Goal: Task Accomplishment & Management: Complete application form

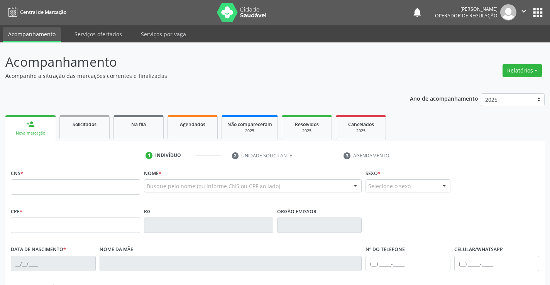
click at [115, 186] on input "text" at bounding box center [75, 187] width 129 height 15
type input "700 1059 2609 9513"
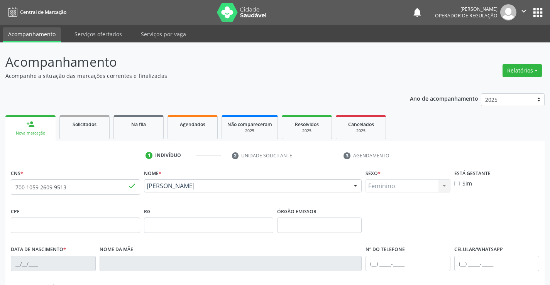
type input "2073844529"
type input "20[DATE]"
type input "[PHONE_NUMBER]"
type input "sn"
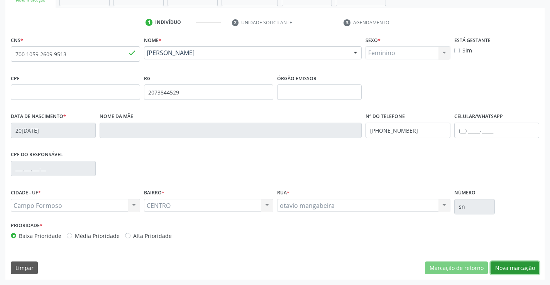
click at [511, 270] on button "Nova marcação" at bounding box center [515, 268] width 49 height 13
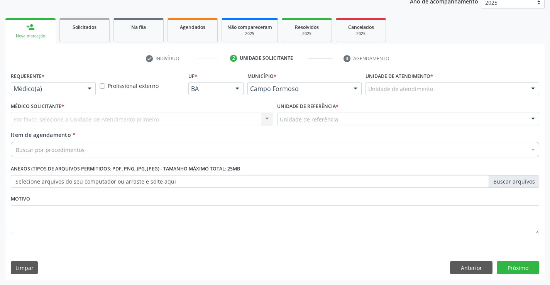
scroll to position [97, 0]
click at [86, 90] on div at bounding box center [90, 89] width 12 height 13
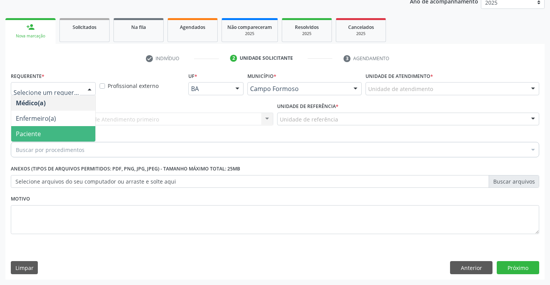
click at [54, 139] on span "Paciente" at bounding box center [53, 133] width 84 height 15
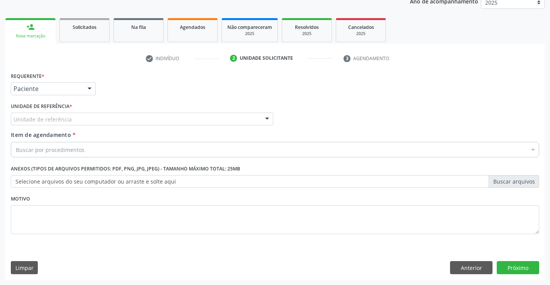
click at [134, 119] on div "Unidade de referência" at bounding box center [142, 119] width 263 height 13
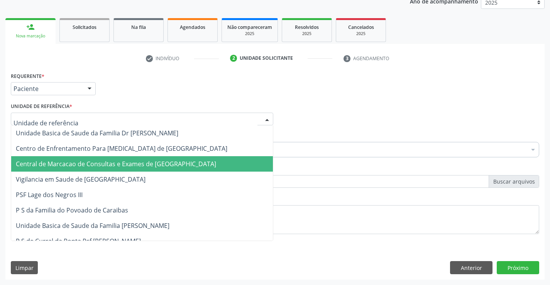
click at [132, 161] on span "Central de Marcacao de Consultas e Exames de [GEOGRAPHIC_DATA]" at bounding box center [116, 164] width 200 height 8
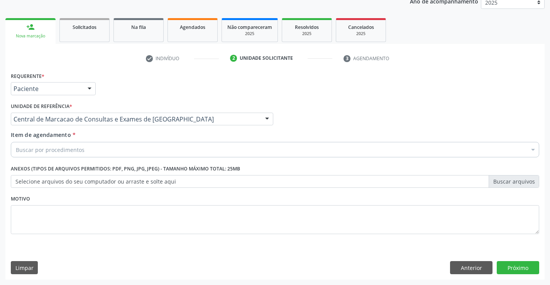
click at [153, 146] on div "Buscar por procedimentos" at bounding box center [275, 149] width 529 height 15
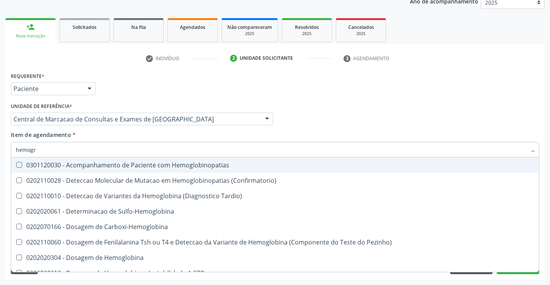
type input "hemogra"
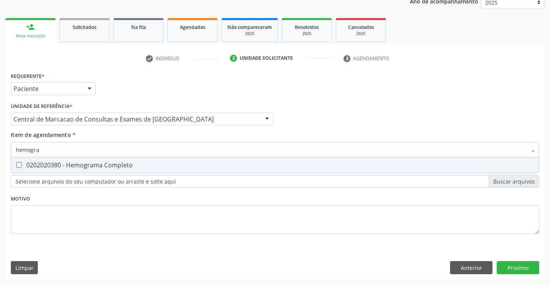
click at [141, 167] on div "0202020380 - Hemograma Completo" at bounding box center [275, 165] width 519 height 6
checkbox Completo "true"
click at [146, 154] on input "hemogra" at bounding box center [271, 149] width 511 height 15
type input "gl"
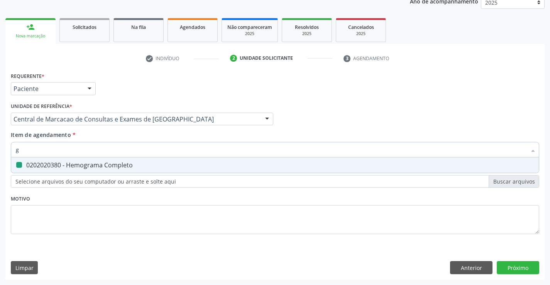
checkbox Completo "false"
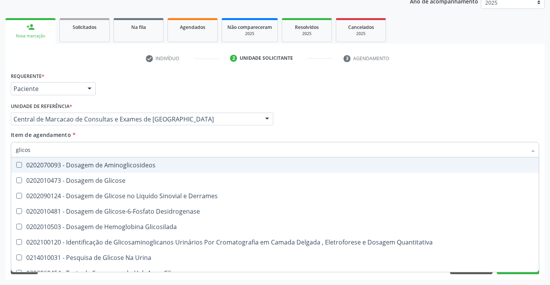
type input "glicose"
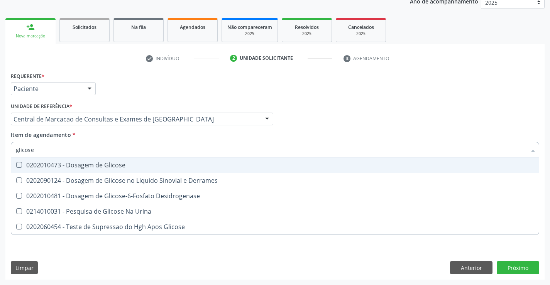
click at [141, 165] on div "0202010473 - Dosagem de Glicose" at bounding box center [275, 165] width 519 height 6
checkbox Glicose "true"
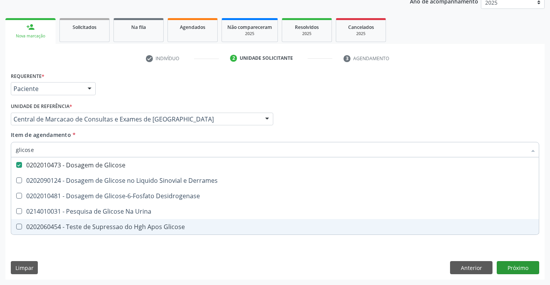
type input "glicose"
click at [518, 268] on div "Requerente * Paciente Médico(a) Enfermeiro(a) Paciente Nenhum resultado encontr…" at bounding box center [274, 175] width 539 height 210
checkbox Derrames "true"
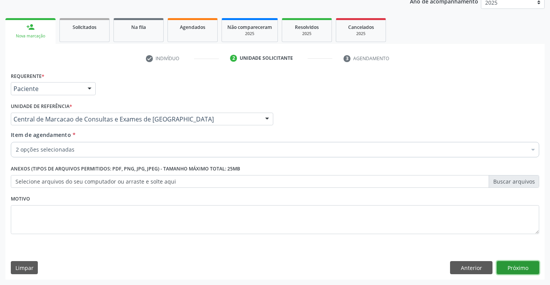
click at [518, 269] on button "Próximo" at bounding box center [518, 267] width 42 height 13
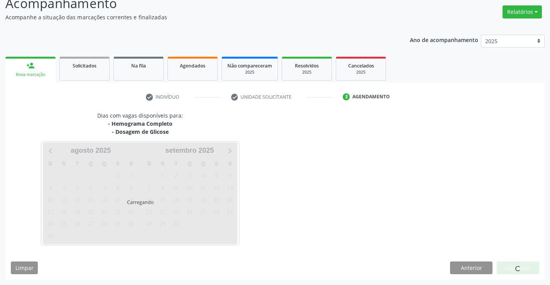
scroll to position [81, 0]
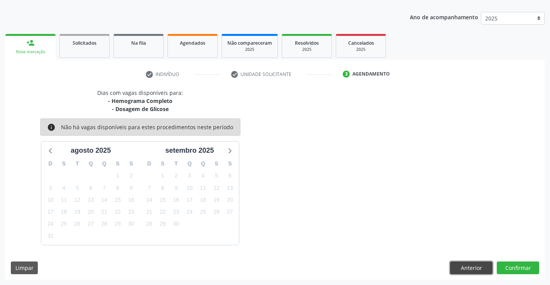
click at [480, 270] on button "Anterior" at bounding box center [471, 268] width 42 height 13
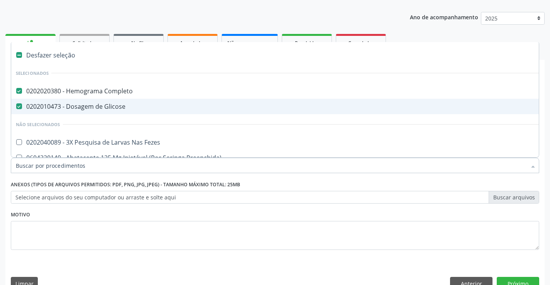
click at [114, 110] on div "0202010473 - Dosagem de Glicose" at bounding box center [316, 106] width 601 height 6
checkbox Glicose "false"
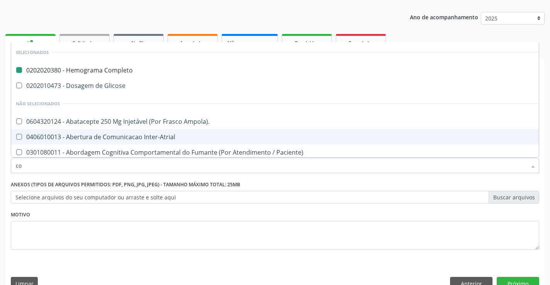
type input "col"
checkbox Completo "false"
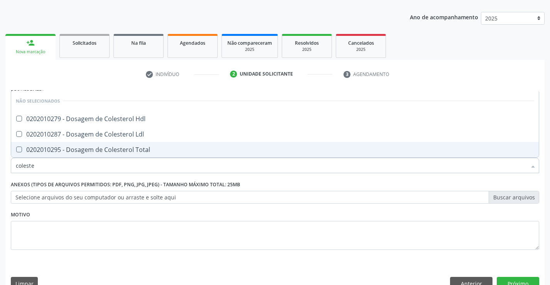
type input "colester"
click at [98, 148] on div "0202010295 - Dosagem de Colesterol Total" at bounding box center [275, 150] width 519 height 6
checkbox Total "true"
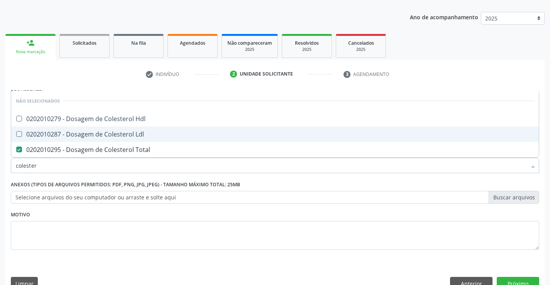
click at [102, 135] on div "0202010287 - Dosagem de Colesterol Ldl" at bounding box center [275, 134] width 519 height 6
checkbox Ldl "true"
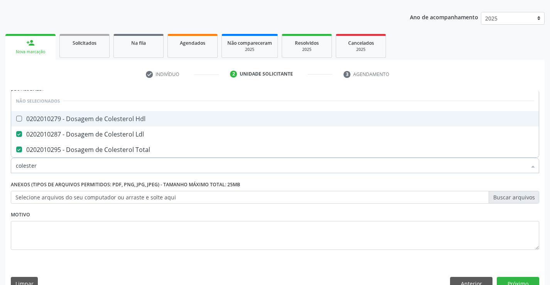
click at [102, 120] on div "0202010279 - Dosagem de Colesterol Hdl" at bounding box center [275, 119] width 519 height 6
checkbox Hdl "true"
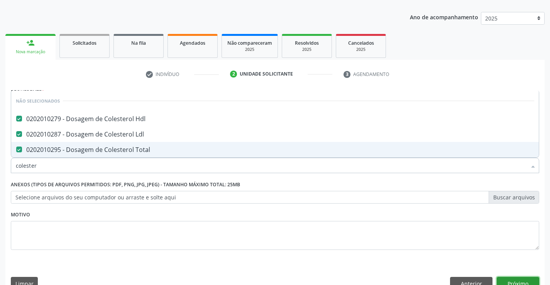
click at [511, 284] on button "Próximo" at bounding box center [518, 283] width 42 height 13
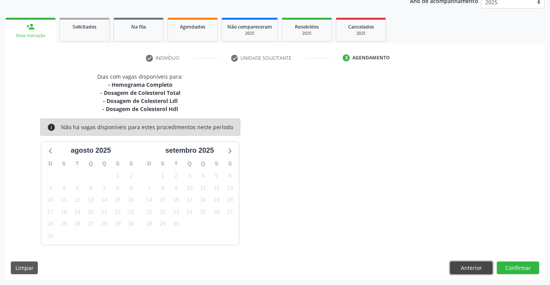
click at [475, 269] on button "Anterior" at bounding box center [471, 268] width 42 height 13
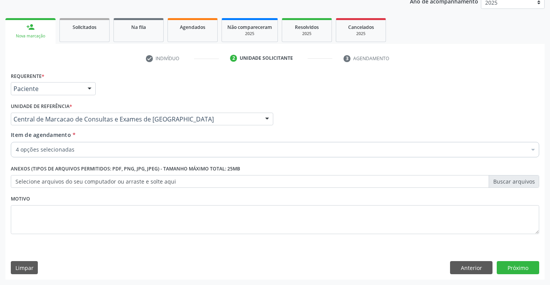
scroll to position [97, 0]
click at [78, 139] on div "Item de agendamento * 4 opções selecionadas Desfazer seleção Selecionados 02020…" at bounding box center [275, 143] width 529 height 24
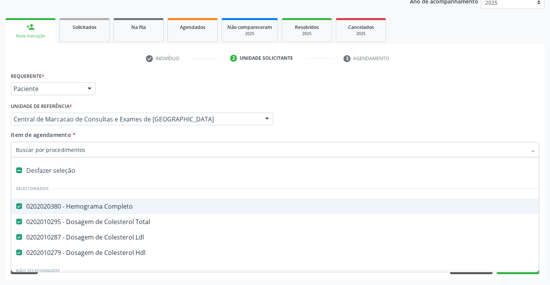
click at [129, 151] on input "Item de agendamento *" at bounding box center [271, 149] width 511 height 15
type input "gl"
checkbox Completo "false"
checkbox Total "false"
checkbox Ldl "false"
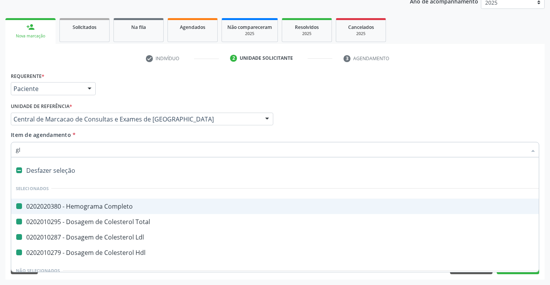
checkbox Hdl "false"
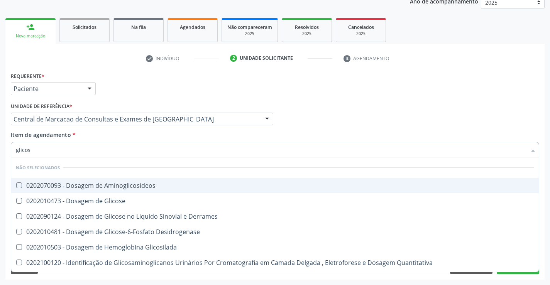
type input "glicose"
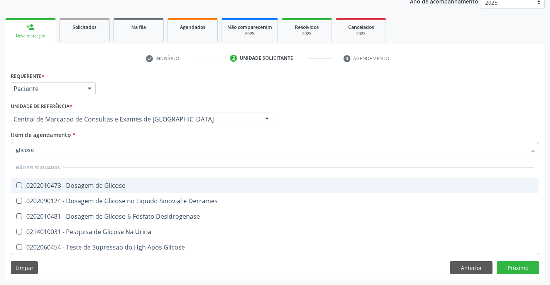
click at [104, 185] on div "0202010473 - Dosagem de Glicose" at bounding box center [275, 186] width 519 height 6
checkbox Glicose "true"
click at [88, 154] on input "glicose" at bounding box center [271, 149] width 511 height 15
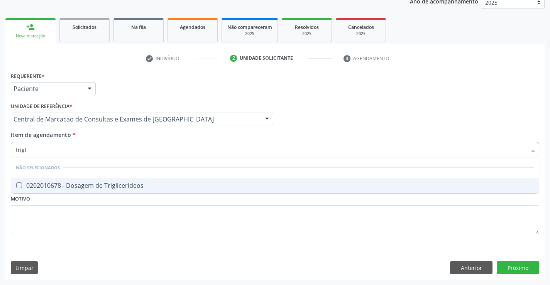
type input "trigli"
click at [78, 183] on div "0202010678 - Dosagem de Triglicerideos" at bounding box center [275, 186] width 519 height 6
checkbox Triglicerideos "true"
click at [84, 156] on input "trigli" at bounding box center [271, 149] width 511 height 15
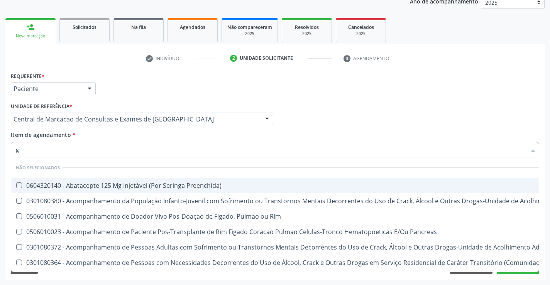
type input "ga"
checkbox Preenchida\) "false"
type input "gama"
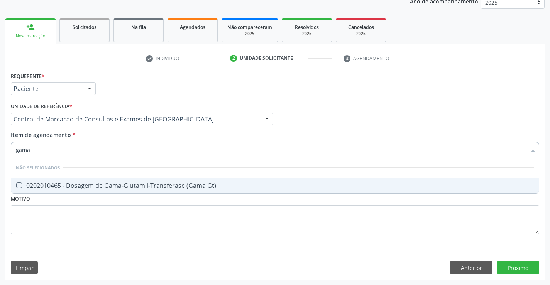
click at [81, 184] on div "0202010465 - Dosagem de Gama-Glutamil-Transferase (Gama Gt)" at bounding box center [275, 186] width 519 height 6
checkbox Gt\) "true"
click at [88, 147] on input "gama" at bounding box center [271, 149] width 511 height 15
type input "ur"
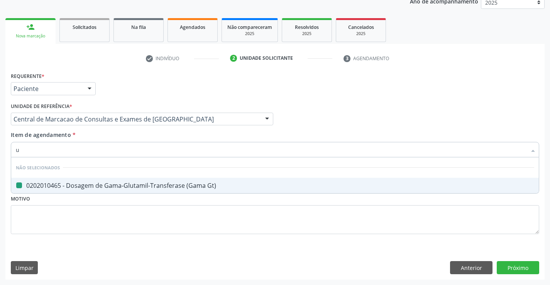
checkbox Gt\) "false"
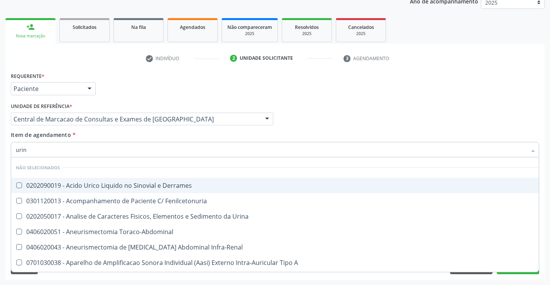
type input "urina"
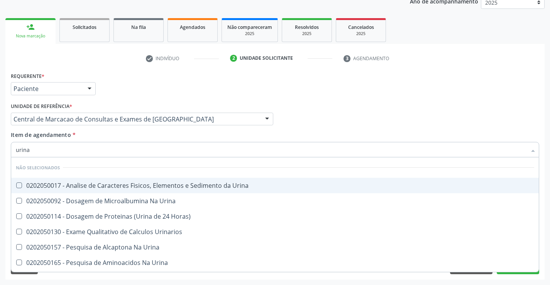
click at [103, 183] on div "0202050017 - Analise de Caracteres Fisicos, Elementos e Sedimento da Urina" at bounding box center [275, 186] width 519 height 6
checkbox Urina "true"
click at [114, 153] on input "urina" at bounding box center [271, 149] width 511 height 15
type input "fe"
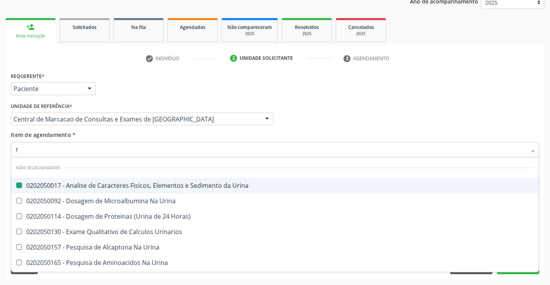
checkbox Urina "false"
type input "fezes"
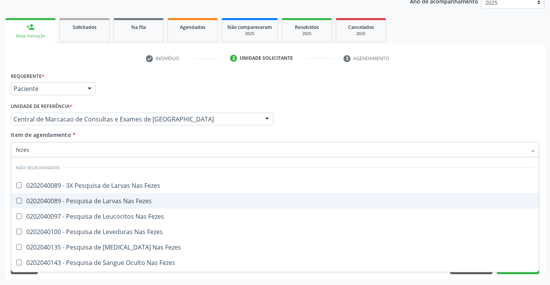
click at [100, 198] on div "0202040089 - Pesquisa de Larvas Nas Fezes" at bounding box center [275, 201] width 519 height 6
checkbox Fezes "true"
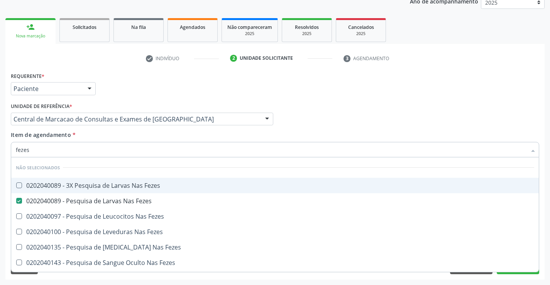
click at [116, 148] on input "fezes" at bounding box center [271, 149] width 511 height 15
type input "t"
checkbox Fezes "true"
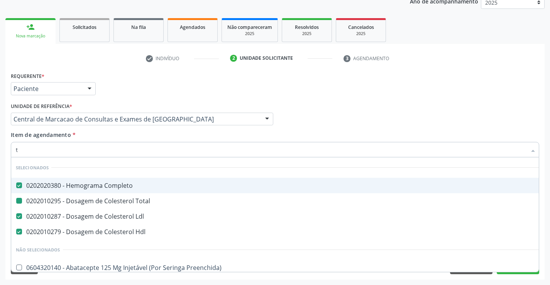
type input "tg"
checkbox Completo "false"
checkbox Total "false"
checkbox Ldl "false"
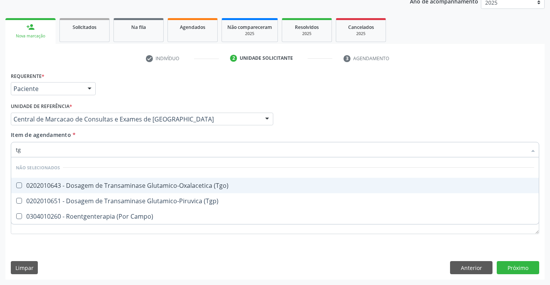
click at [117, 185] on div "0202010643 - Dosagem de Transaminase Glutamico-Oxalacetica (Tgo)" at bounding box center [275, 186] width 519 height 6
checkbox \(Tgo\) "true"
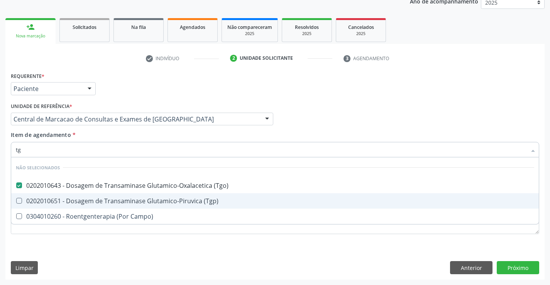
click at [114, 202] on div "0202010651 - Dosagem de Transaminase Glutamico-Piruvica (Tgp)" at bounding box center [275, 201] width 519 height 6
checkbox \(Tgp\) "true"
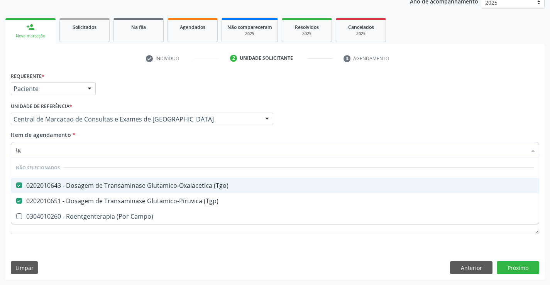
click at [97, 149] on input "tg" at bounding box center [271, 149] width 511 height 15
type input "ure"
checkbox \(Tgo\) "false"
checkbox \(Tgp\) "false"
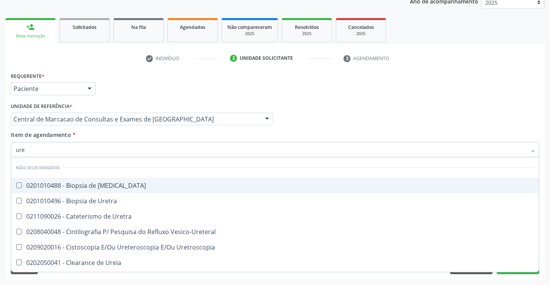
type input "urei"
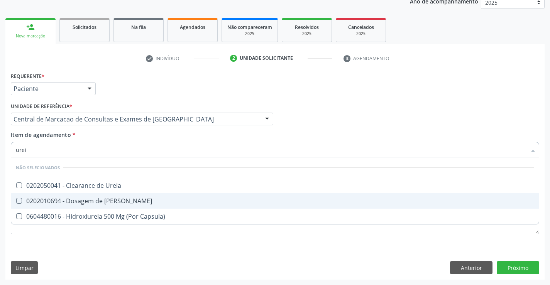
click at [80, 198] on div "0202010694 - Dosagem de [PERSON_NAME]" at bounding box center [275, 201] width 519 height 6
checkbox Ureia "true"
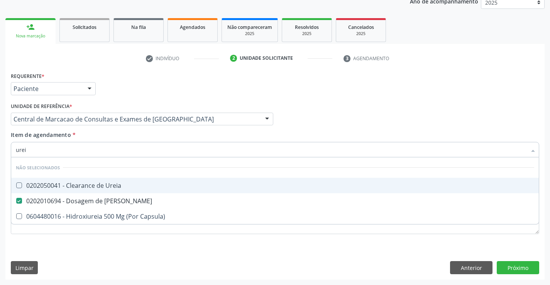
click at [86, 149] on input "urei" at bounding box center [271, 149] width 511 height 15
type input "c"
checkbox Ureia "true"
checkbox Capsula\) "true"
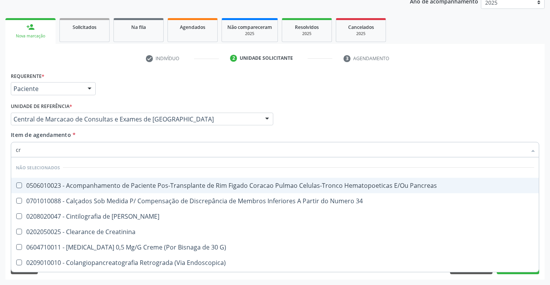
type input "cre"
checkbox Pancreas "false"
checkbox 34 "false"
checkbox Pancreas "false"
checkbox Creatinina "false"
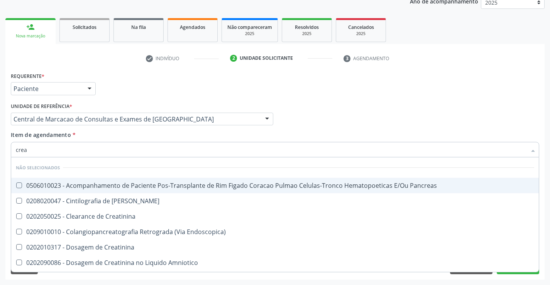
type input "creat"
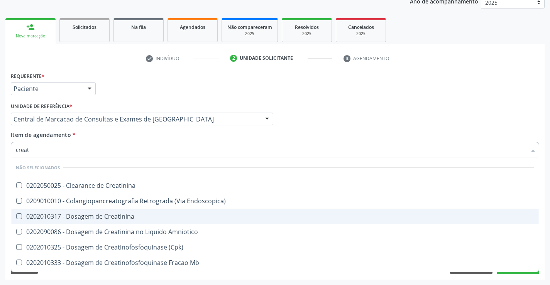
click at [81, 212] on span "0202010317 - Dosagem de Creatinina" at bounding box center [275, 216] width 528 height 15
checkbox Creatinina "true"
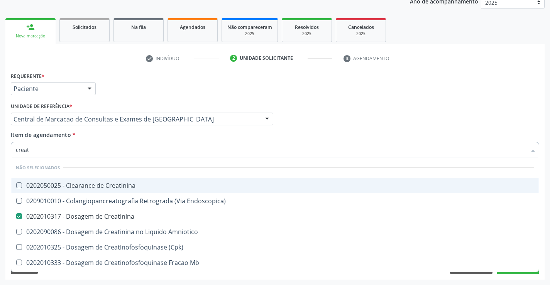
click at [103, 153] on input "creat" at bounding box center [271, 149] width 511 height 15
type input "fe"
checkbox Creatinina "false"
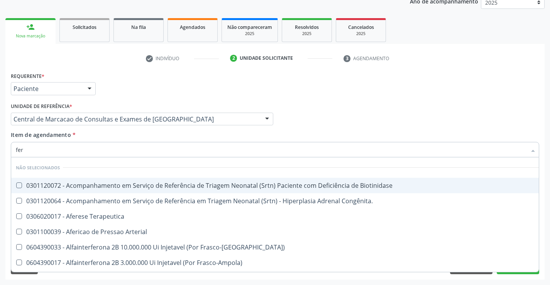
type input "ferr"
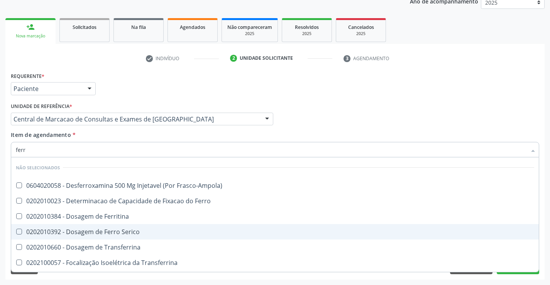
click at [92, 232] on div "0202010392 - Dosagem de Ferro Serico" at bounding box center [275, 232] width 519 height 6
checkbox Serico "true"
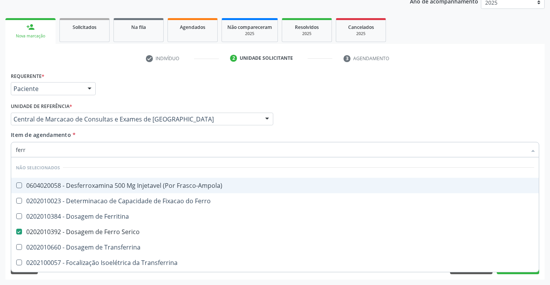
click at [88, 150] on input "ferr" at bounding box center [271, 149] width 511 height 15
type input "c"
checkbox Frasco-Ampola\) "true"
checkbox Ferro "true"
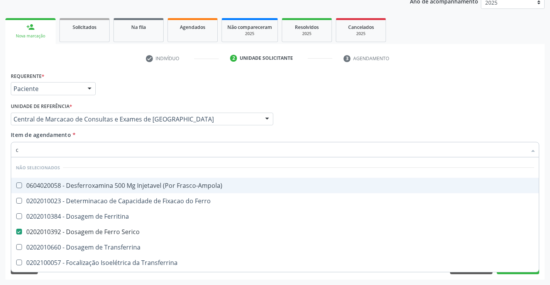
checkbox Ferritina "true"
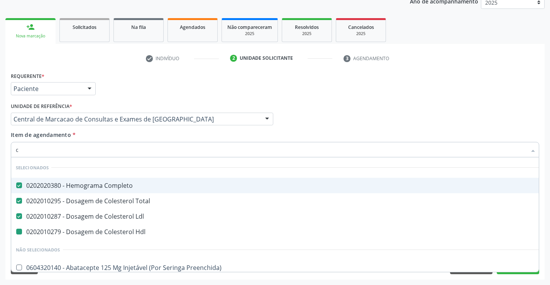
type input "ca"
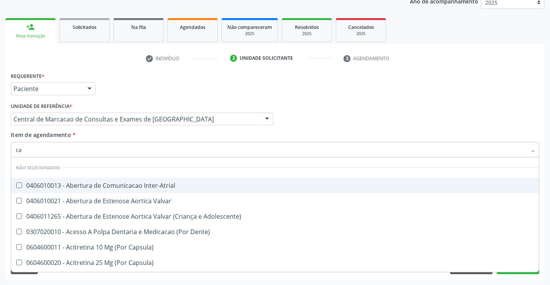
checkbox Inter-Atrial "false"
checkbox Valvar "false"
checkbox Adolescente\) "false"
checkbox Dente\) "false"
checkbox Urina "true"
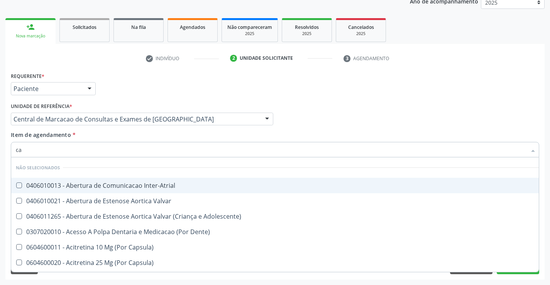
checkbox \(Diu\) "false"
checkbox \(Tgo\) "true"
checkbox \(Tgp\) "true"
type input "cal"
checkbox Urina "false"
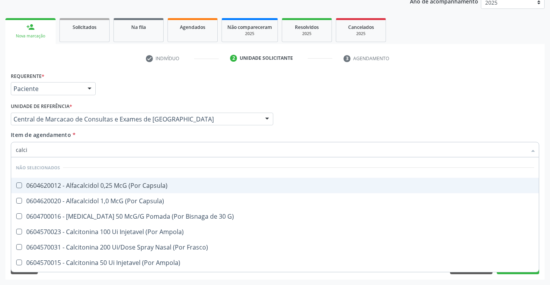
type input "calcio"
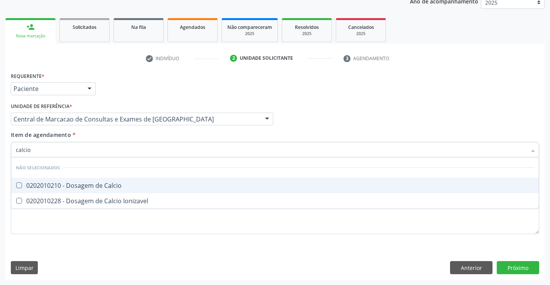
click at [84, 184] on div "0202010210 - Dosagem de Calcio" at bounding box center [275, 186] width 519 height 6
checkbox Calcio "true"
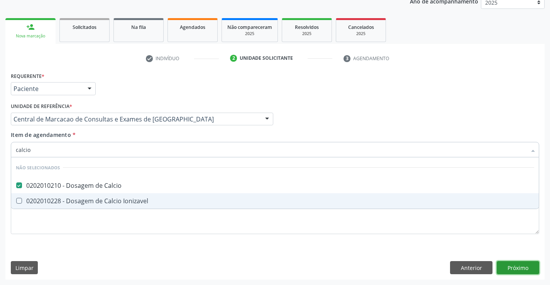
click at [502, 266] on div "Requerente * Paciente Médico(a) Enfermeiro(a) Paciente Nenhum resultado encontr…" at bounding box center [274, 175] width 539 height 210
checkbox Ionizavel "true"
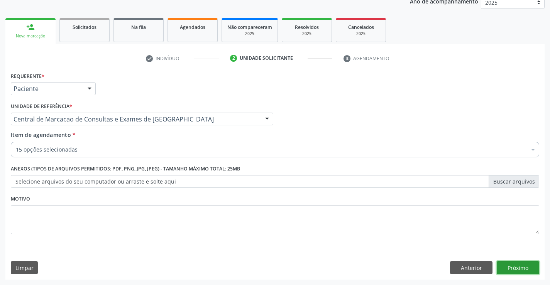
click at [527, 271] on button "Próximo" at bounding box center [518, 267] width 42 height 13
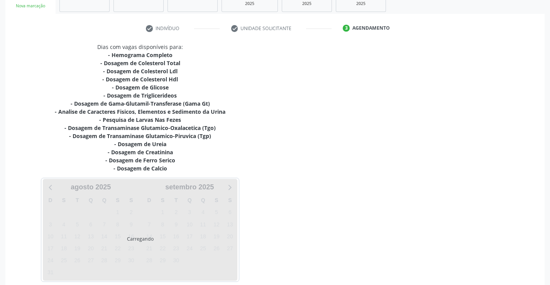
scroll to position [164, 0]
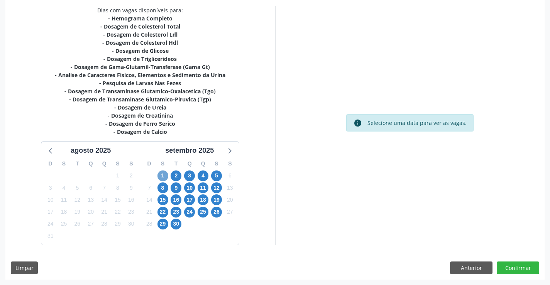
click at [159, 173] on span "1" at bounding box center [163, 176] width 11 height 11
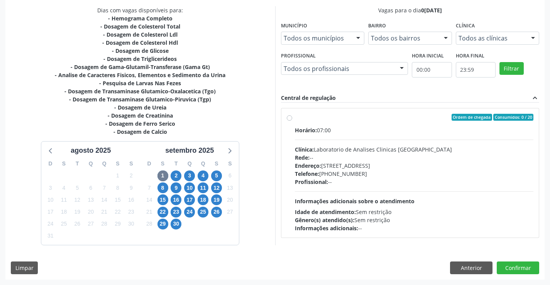
click at [379, 165] on div "Endereço: [STREET_ADDRESS]" at bounding box center [414, 166] width 239 height 8
click at [292, 121] on input "Ordem de chegada Consumidos: 0 / 20 Horário: 07:00 Clínica: Laboratorio de Anal…" at bounding box center [289, 117] width 5 height 7
radio input "true"
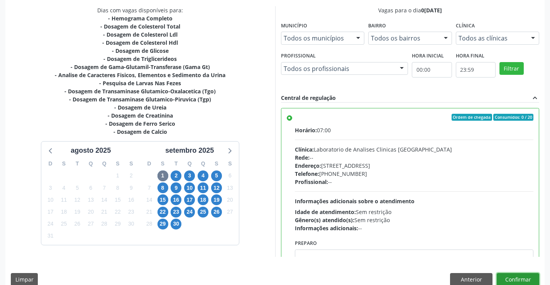
click at [517, 275] on button "Confirmar" at bounding box center [518, 279] width 42 height 13
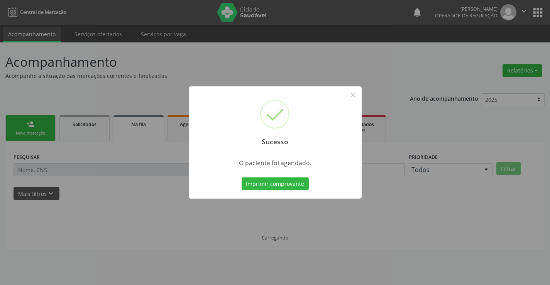
scroll to position [0, 0]
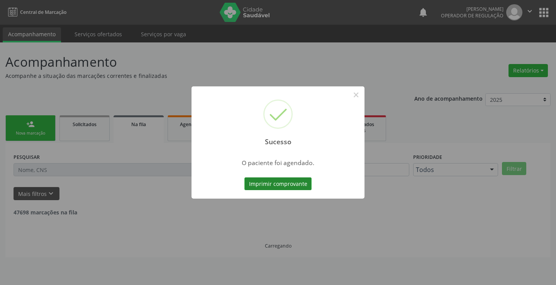
click at [276, 187] on button "Imprimir comprovante" at bounding box center [277, 184] width 67 height 13
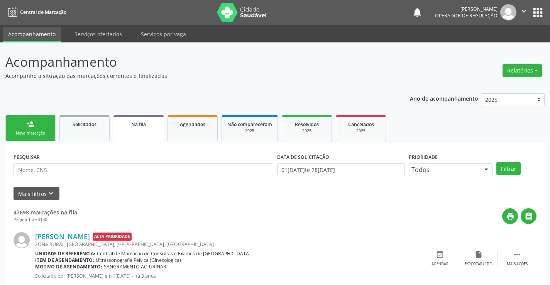
click at [23, 129] on link "person_add Nova marcação" at bounding box center [30, 128] width 50 height 26
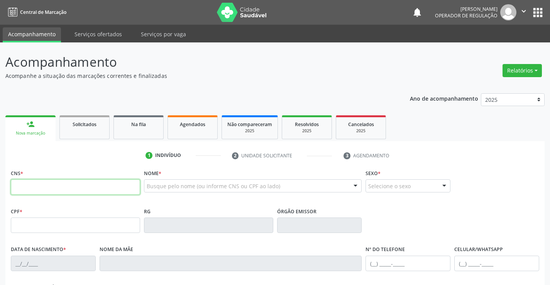
click at [54, 185] on input "text" at bounding box center [75, 187] width 129 height 15
type input "708 4057 4597 9662"
type input "2[DATE]"
type input "S/N"
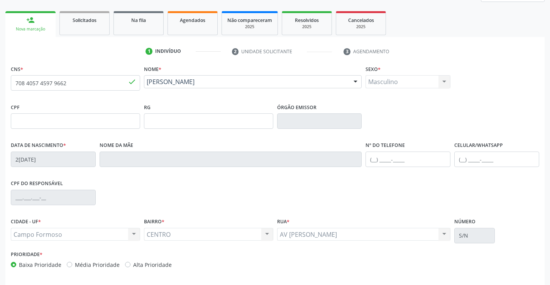
scroll to position [133, 0]
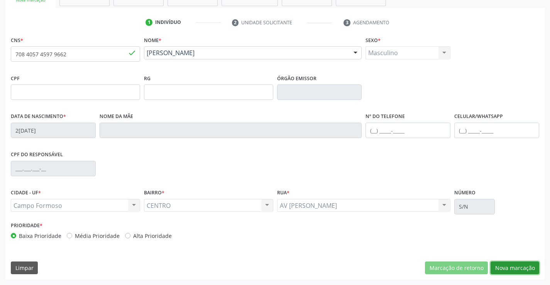
click at [506, 270] on button "Nova marcação" at bounding box center [515, 268] width 49 height 13
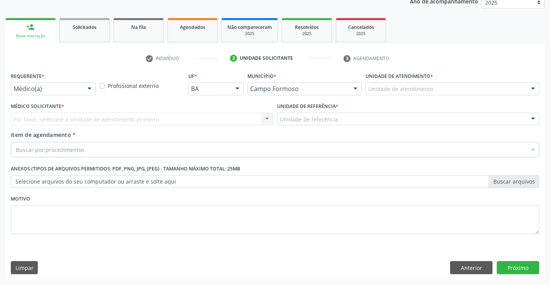
scroll to position [97, 0]
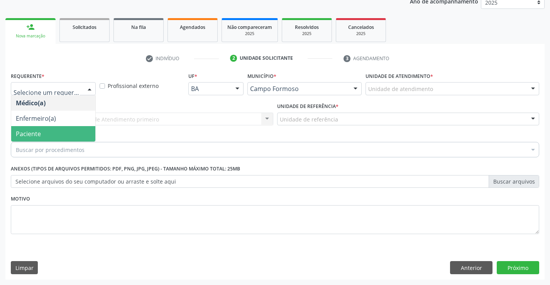
click at [51, 136] on span "Paciente" at bounding box center [53, 133] width 84 height 15
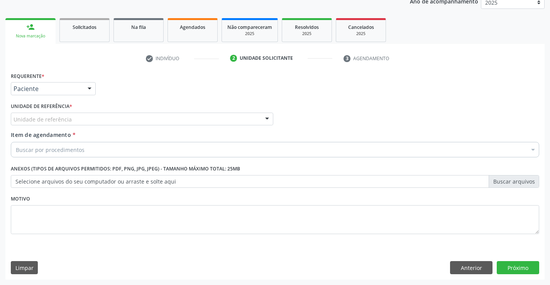
click at [160, 125] on div "Unidade de referência" at bounding box center [142, 119] width 263 height 13
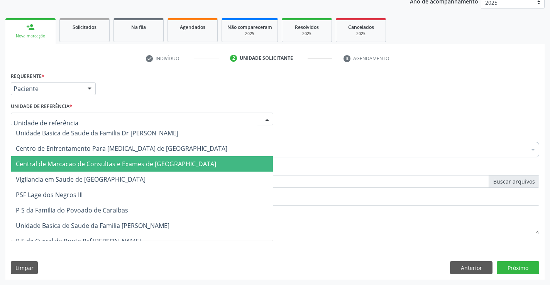
click at [154, 163] on span "Central de Marcacao de Consultas e Exames de [GEOGRAPHIC_DATA]" at bounding box center [116, 164] width 200 height 8
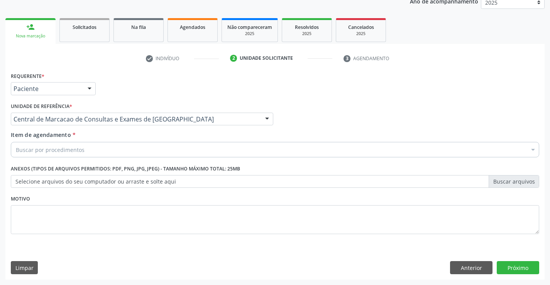
click at [153, 151] on div "Buscar por procedimentos" at bounding box center [275, 149] width 529 height 15
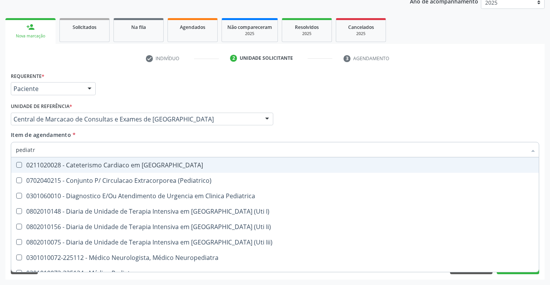
type input "pediatra"
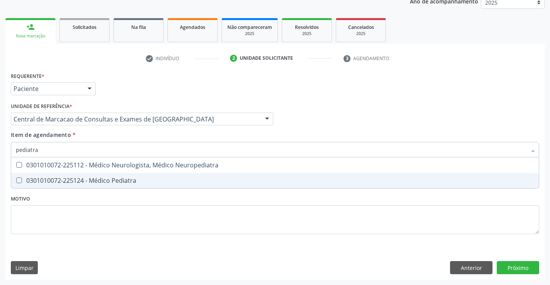
click at [124, 181] on div "0301010072-225124 - Médico Pediatra" at bounding box center [275, 181] width 519 height 6
checkbox Pediatra "true"
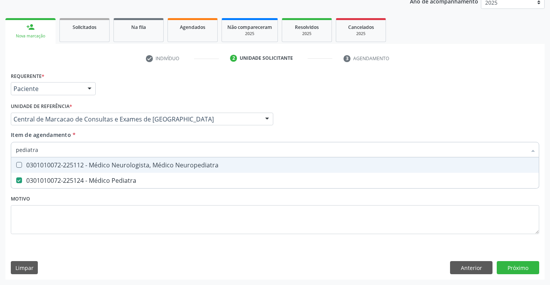
click at [341, 117] on div "Médico Solicitante Por favor, selecione a Unidade de Atendimento primeiro Nenhu…" at bounding box center [275, 116] width 533 height 30
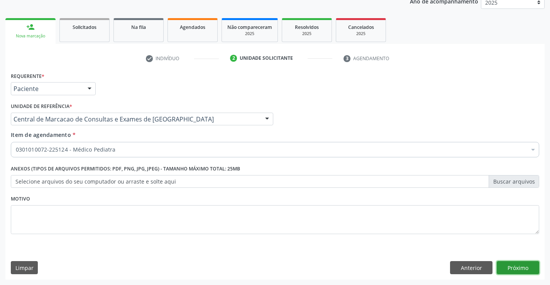
click at [511, 263] on button "Próximo" at bounding box center [518, 267] width 42 height 13
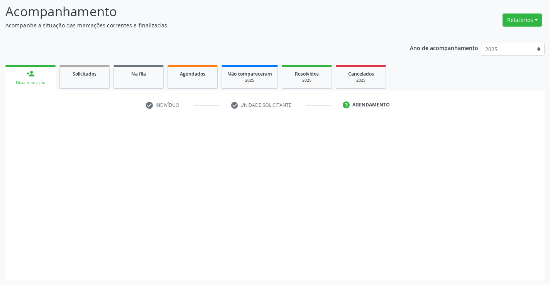
scroll to position [51, 0]
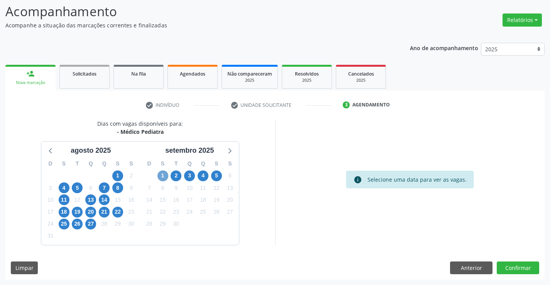
click at [165, 176] on span "1" at bounding box center [163, 176] width 11 height 11
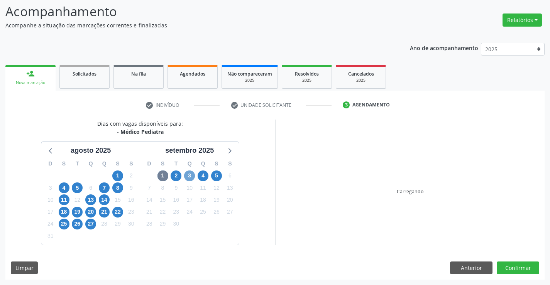
click at [188, 177] on span "3" at bounding box center [189, 176] width 11 height 11
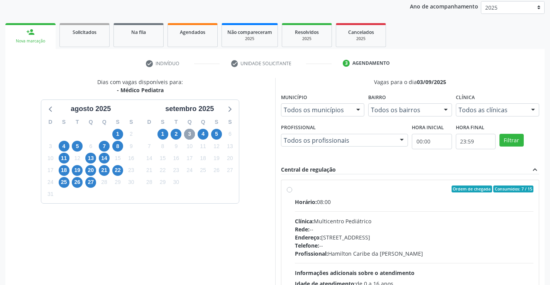
scroll to position [162, 0]
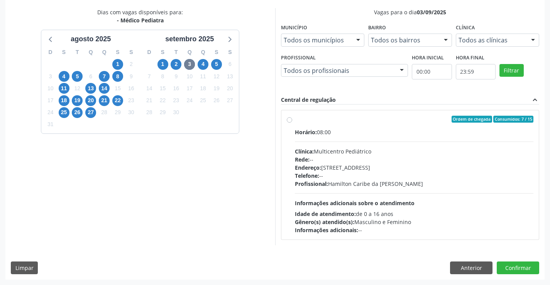
click at [320, 162] on div "Rede: --" at bounding box center [414, 160] width 239 height 8
click at [292, 123] on input "Ordem de chegada Consumidos: 7 / 15 Horário: 08:00 Clínica: Multicentro Pediátr…" at bounding box center [289, 119] width 5 height 7
radio input "true"
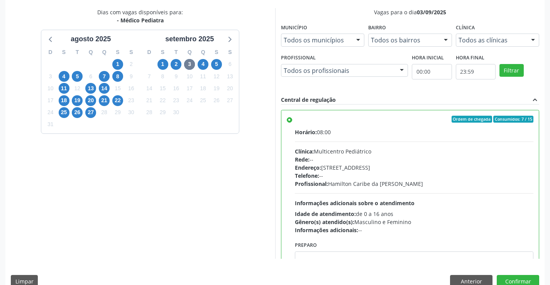
click at [529, 275] on div "Dias com vagas disponíveis para: - Médico Pediatra a[DATE] D S T Q Q S S 27 28 …" at bounding box center [274, 150] width 539 height 285
click at [525, 280] on button "Confirmar" at bounding box center [518, 281] width 42 height 13
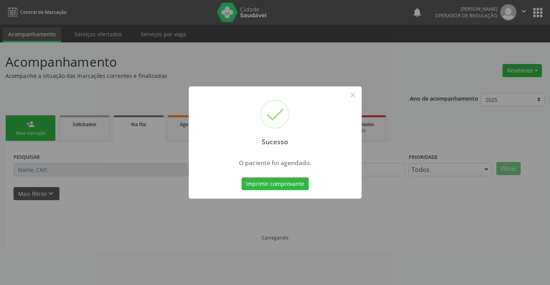
scroll to position [0, 0]
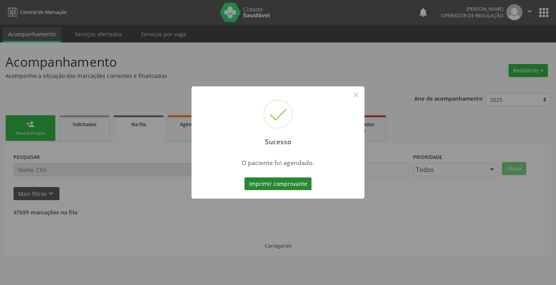
click at [277, 183] on button "Imprimir comprovante" at bounding box center [277, 184] width 67 height 13
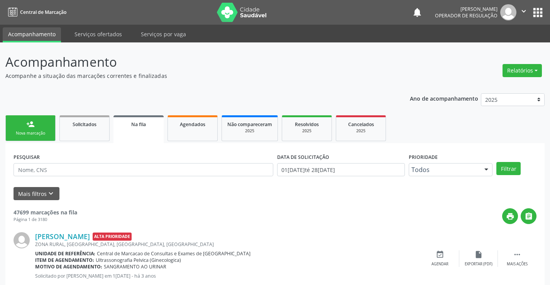
click at [37, 133] on div "Nova marcação" at bounding box center [30, 134] width 39 height 6
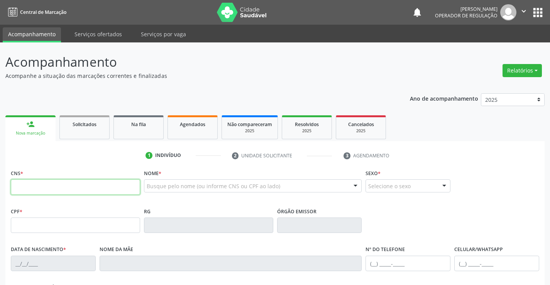
click at [32, 188] on input "text" at bounding box center [75, 187] width 129 height 15
type input "705 2064 2084 9571"
type input "[DATE]"
type input "[PHONE_NUMBER]"
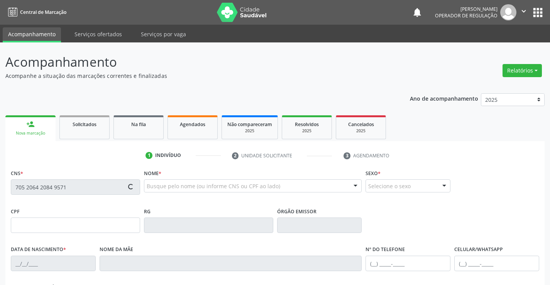
type input "S/N"
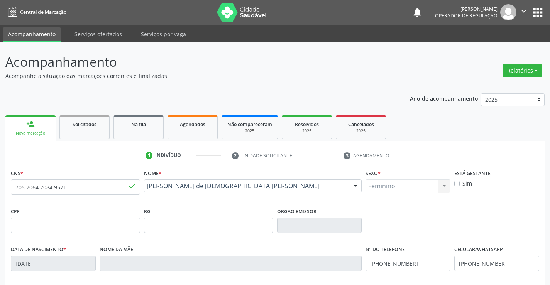
scroll to position [133, 0]
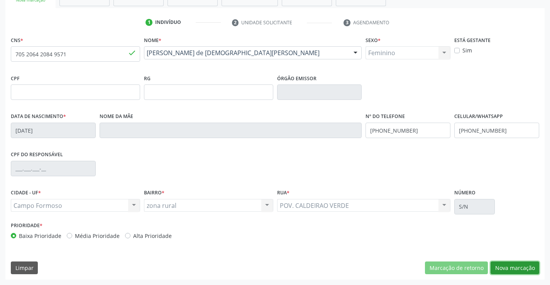
click at [515, 269] on button "Nova marcação" at bounding box center [515, 268] width 49 height 13
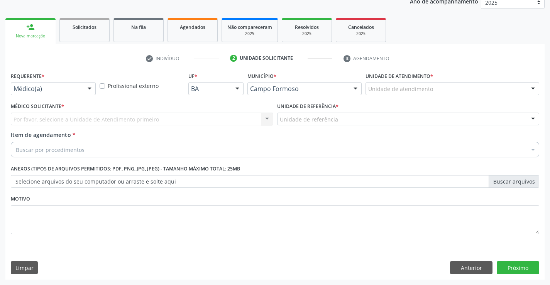
scroll to position [97, 0]
click at [91, 88] on div at bounding box center [90, 89] width 12 height 13
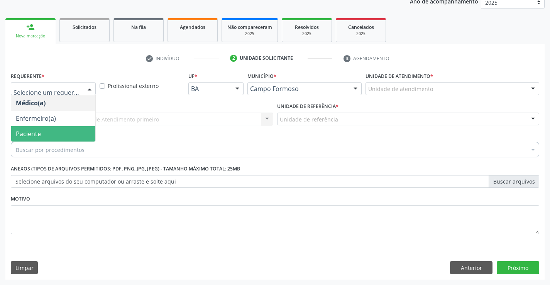
click at [81, 131] on span "Paciente" at bounding box center [53, 133] width 84 height 15
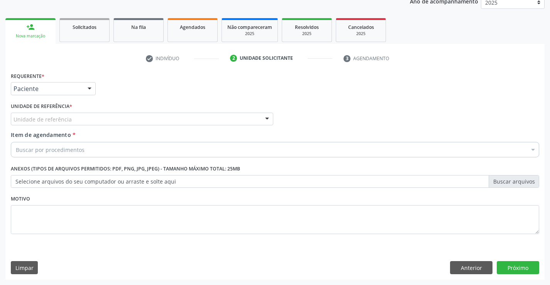
click at [121, 117] on div "Unidade de referência" at bounding box center [142, 119] width 263 height 13
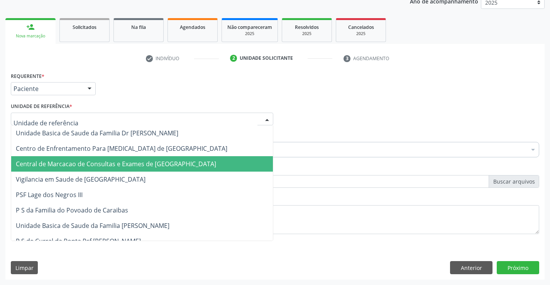
click at [123, 157] on span "Central de Marcacao de Consultas e Exames de [GEOGRAPHIC_DATA]" at bounding box center [142, 163] width 262 height 15
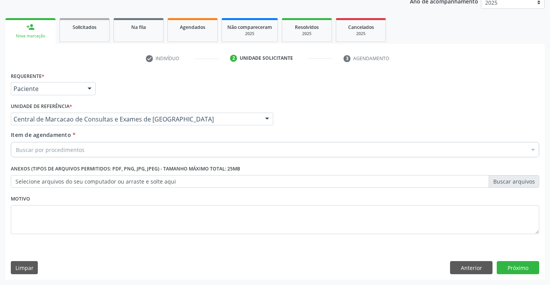
click at [140, 151] on div "Buscar por procedimentos" at bounding box center [275, 149] width 529 height 15
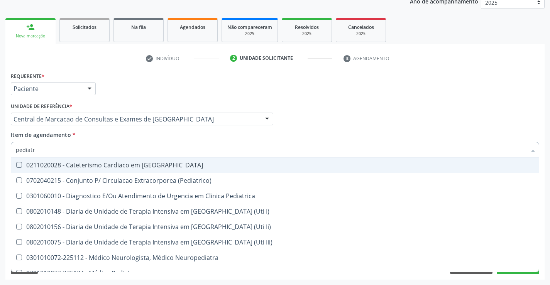
type input "pediatra"
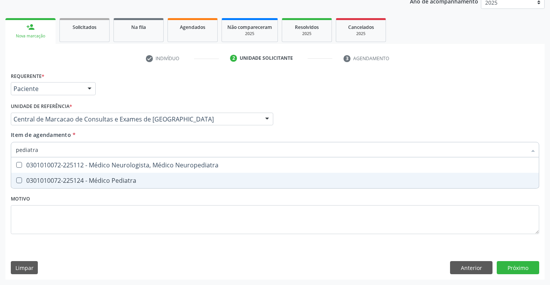
click at [122, 178] on div "0301010072-225124 - Médico Pediatra" at bounding box center [275, 181] width 519 height 6
checkbox Pediatra "true"
click at [531, 267] on div "Requerente * Paciente Médico(a) Enfermeiro(a) Paciente Nenhum resultado encontr…" at bounding box center [274, 175] width 539 height 210
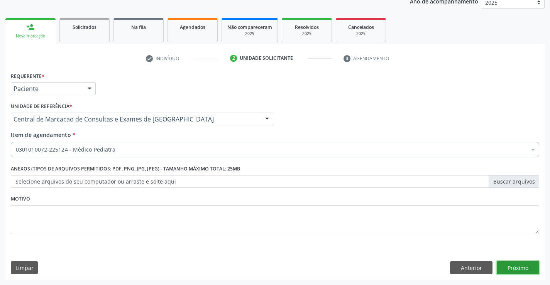
click at [516, 265] on button "Próximo" at bounding box center [518, 267] width 42 height 13
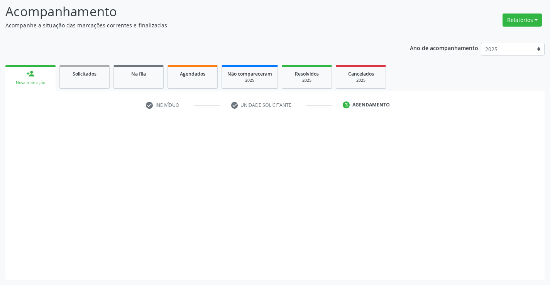
scroll to position [51, 0]
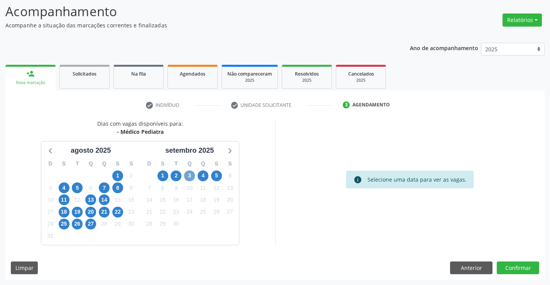
click at [189, 178] on span "3" at bounding box center [189, 176] width 11 height 11
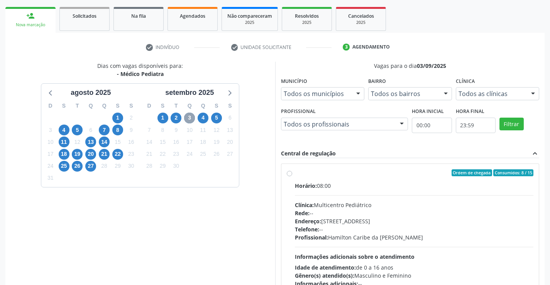
scroll to position [162, 0]
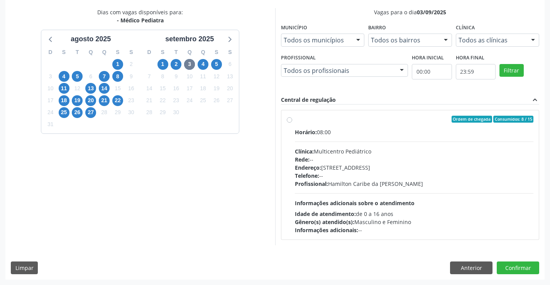
click at [350, 195] on div "Horário: 08:00 Clínica: Multicentro Pediátrico Rede: -- Endereço: [STREET_ADDRE…" at bounding box center [414, 181] width 239 height 106
click at [292, 123] on input "Ordem de chegada Consumidos: 8 / 15 Horário: 08:00 Clínica: Multicentro Pediátr…" at bounding box center [289, 119] width 5 height 7
radio input "true"
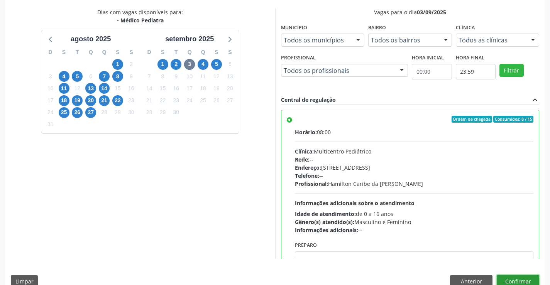
click at [507, 278] on button "Confirmar" at bounding box center [518, 281] width 42 height 13
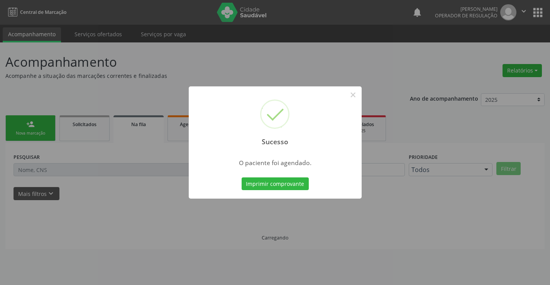
scroll to position [0, 0]
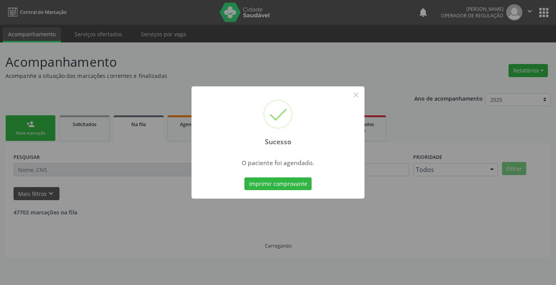
click at [244, 178] on button "Imprimir comprovante" at bounding box center [277, 184] width 67 height 13
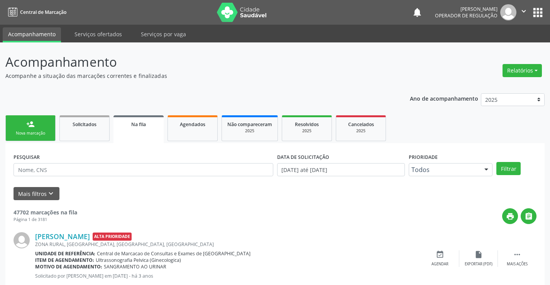
click at [30, 127] on div "person_add" at bounding box center [30, 124] width 8 height 8
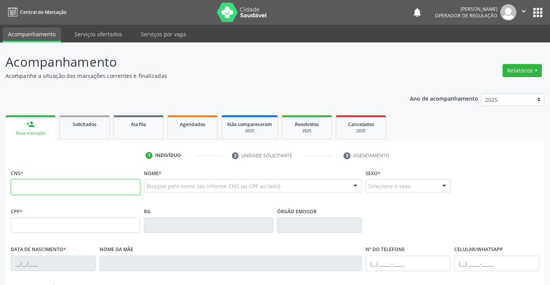
click at [22, 184] on input "text" at bounding box center [75, 187] width 129 height 15
click at [35, 183] on input "text" at bounding box center [75, 187] width 129 height 15
type input "700 0047 2004 4209"
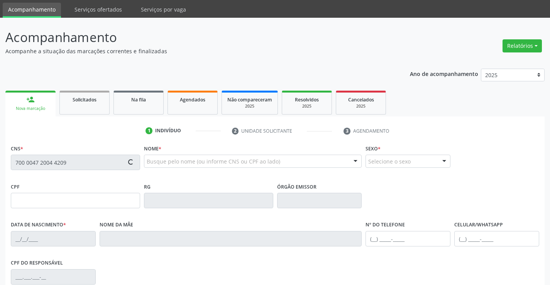
scroll to position [39, 0]
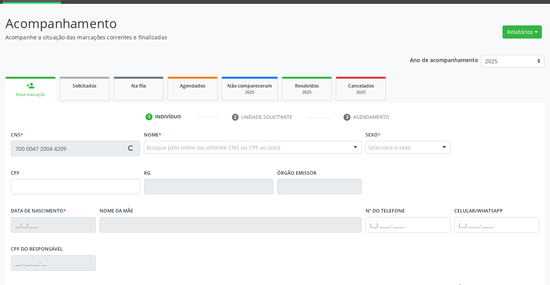
type input "1201135974"
type input "10/08/1982"
type input "(74) 98874-4317"
type input "003.766.785-85"
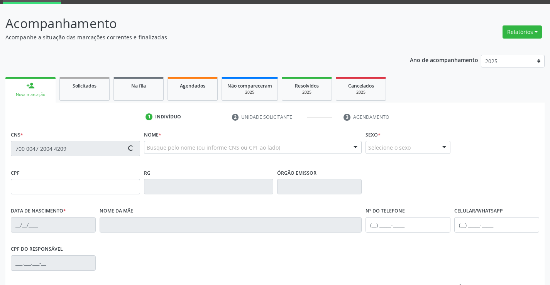
type input "S/N"
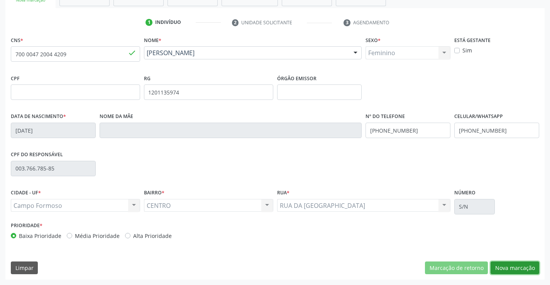
click at [502, 265] on button "Nova marcação" at bounding box center [515, 268] width 49 height 13
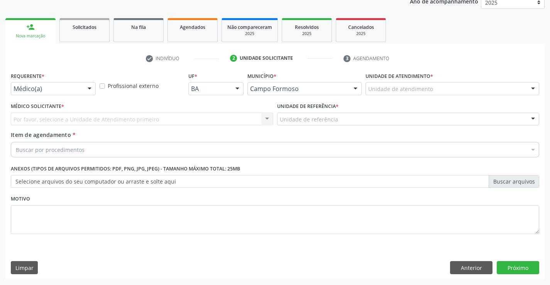
scroll to position [97, 0]
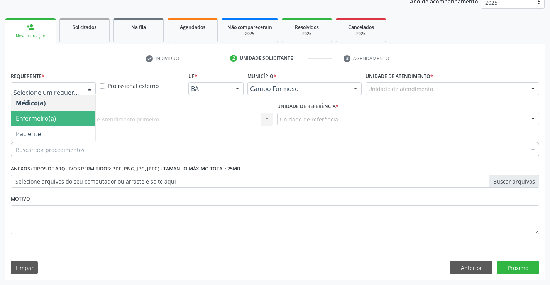
click at [40, 122] on span "Enfermeiro(a)" at bounding box center [36, 118] width 40 height 8
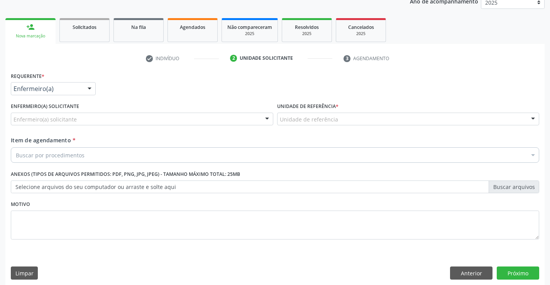
click at [56, 84] on div "Enfermeiro(a)" at bounding box center [53, 88] width 85 height 13
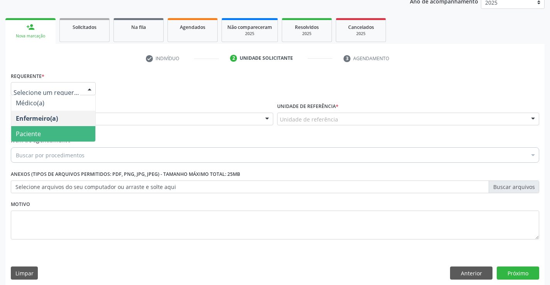
click at [45, 131] on span "Paciente" at bounding box center [53, 133] width 84 height 15
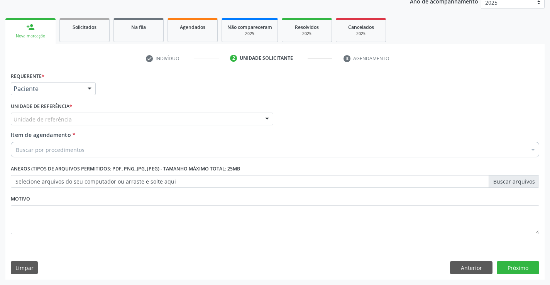
click at [114, 117] on div "Unidade de referência" at bounding box center [142, 119] width 263 height 13
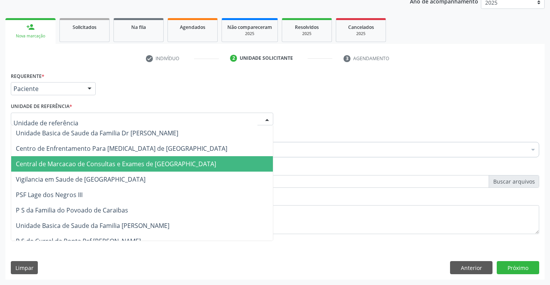
click at [114, 163] on span "Central de Marcacao de Consultas e Exames de [GEOGRAPHIC_DATA]" at bounding box center [116, 164] width 200 height 8
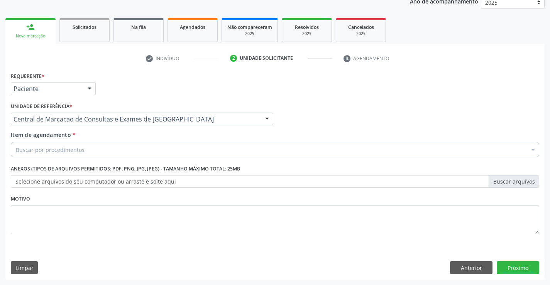
click at [115, 155] on div "Buscar por procedimentos Selecionar todos 0202040089 - 3X Pesquisa de Larvas Na…" at bounding box center [275, 148] width 529 height 13
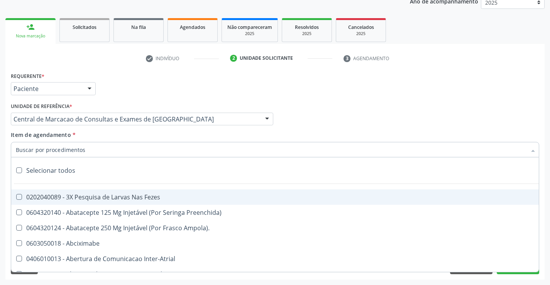
click at [117, 152] on input "Item de agendamento *" at bounding box center [271, 149] width 511 height 15
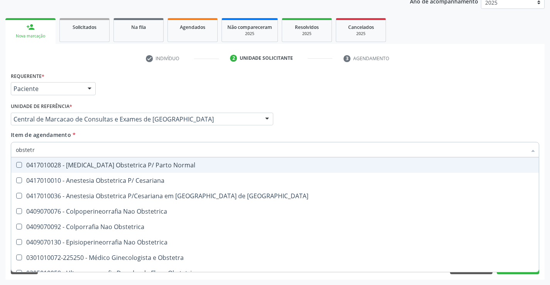
type input "obstetra"
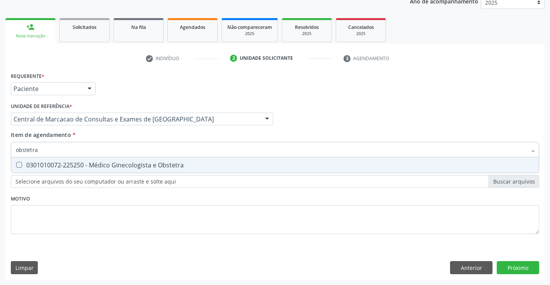
click at [110, 163] on div "0301010072-225250 - Médico Ginecologista e Obstetra" at bounding box center [275, 165] width 519 height 6
checkbox Obstetra "true"
click at [511, 271] on div "Requerente * Paciente Médico(a) Enfermeiro(a) Paciente Nenhum resultado encontr…" at bounding box center [274, 175] width 539 height 210
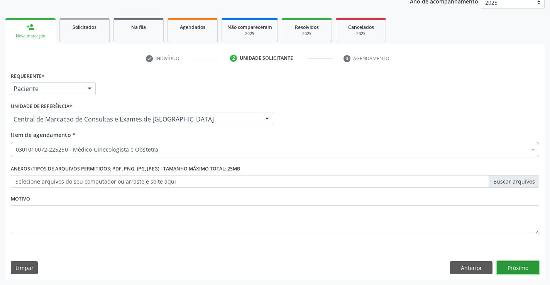
click at [509, 269] on button "Próximo" at bounding box center [518, 267] width 42 height 13
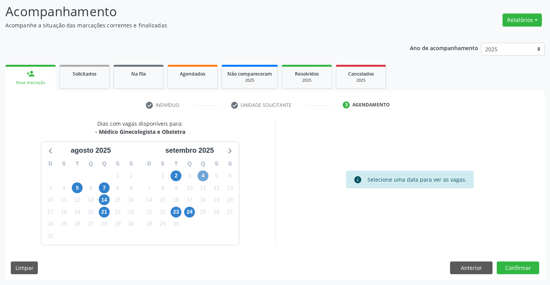
click at [202, 176] on span "4" at bounding box center [203, 176] width 11 height 11
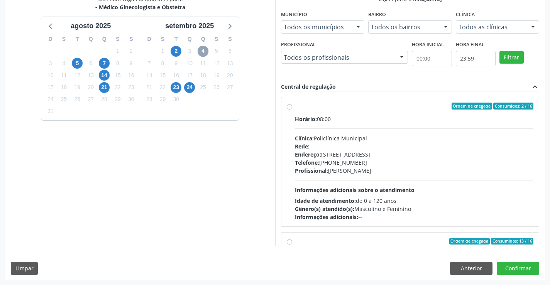
scroll to position [176, 0]
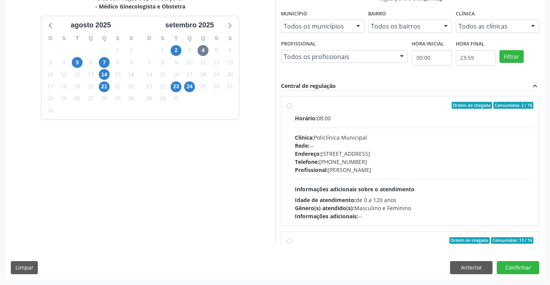
click at [341, 151] on div "Endereço: Predio, nº 386, Centro, Campo Formoso - BA" at bounding box center [414, 154] width 239 height 8
click at [292, 109] on input "Ordem de chegada Consumidos: 2 / 16 Horário: 08:00 Clínica: Policlínica Municip…" at bounding box center [289, 105] width 5 height 7
radio input "true"
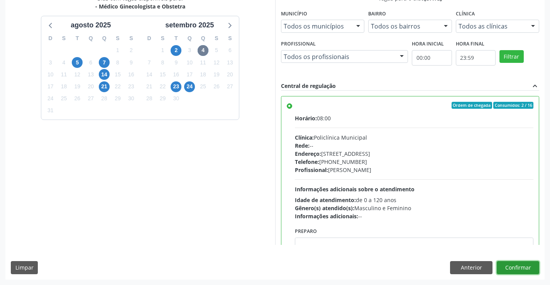
click at [521, 268] on button "Confirmar" at bounding box center [518, 267] width 42 height 13
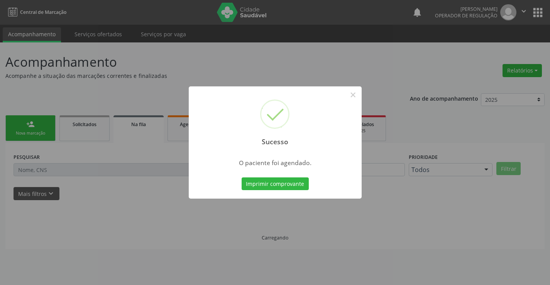
scroll to position [0, 0]
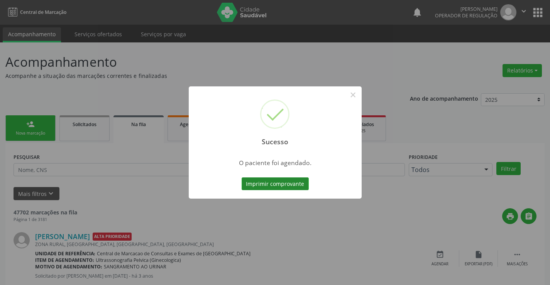
click at [287, 185] on button "Imprimir comprovante" at bounding box center [275, 184] width 67 height 13
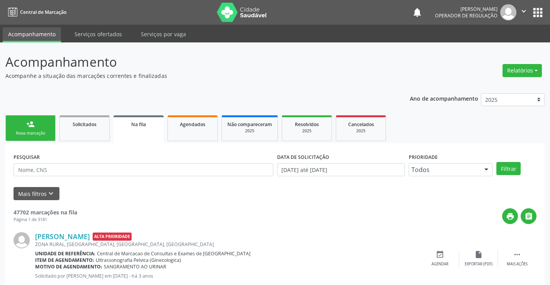
click at [49, 131] on div "Nova marcação" at bounding box center [30, 134] width 39 height 6
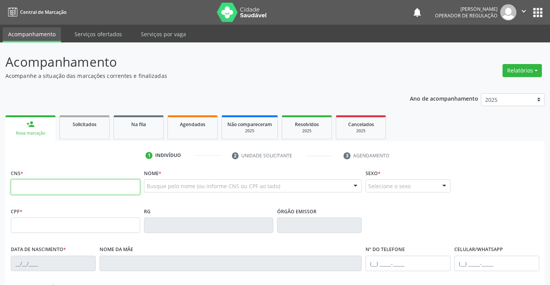
click at [41, 193] on input "text" at bounding box center [75, 187] width 129 height 15
paste input "700 0047 2004 4209"
type input "700 0047 2004 4209"
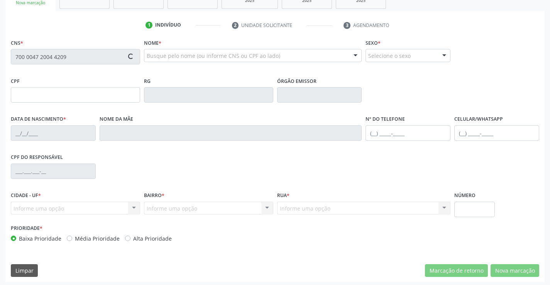
scroll to position [133, 0]
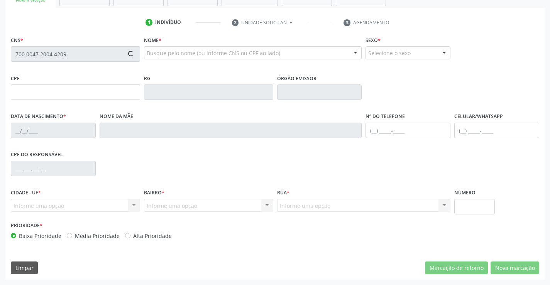
type input "1201135974"
type input "10/08/1982"
type input "(74) 98874-4317"
type input "003.766.785-85"
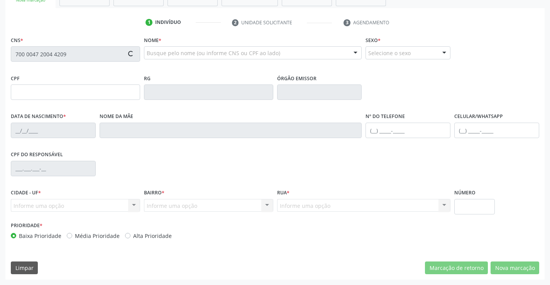
type input "S/N"
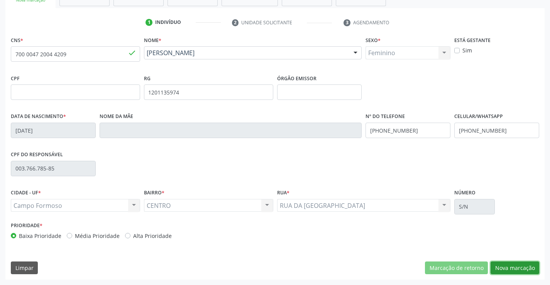
click at [517, 265] on button "Nova marcação" at bounding box center [515, 268] width 49 height 13
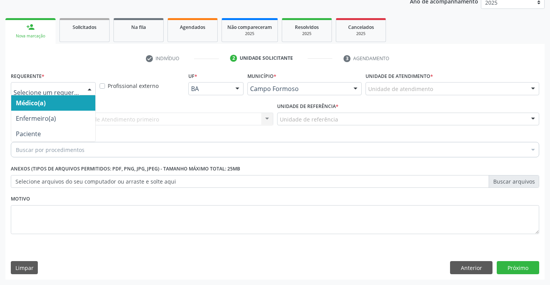
click at [59, 85] on div at bounding box center [53, 88] width 85 height 13
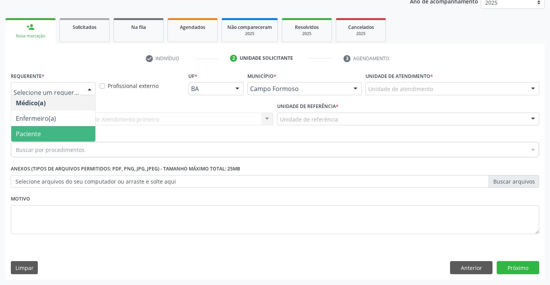
click at [52, 129] on span "Paciente" at bounding box center [53, 133] width 84 height 15
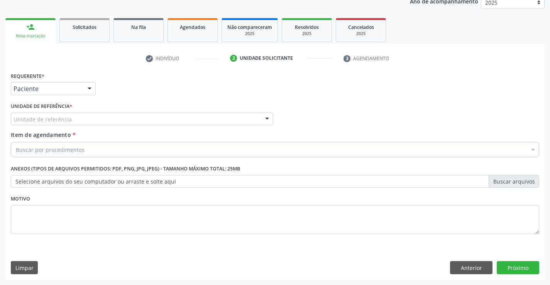
click at [98, 114] on div "Unidade de referência" at bounding box center [142, 119] width 263 height 13
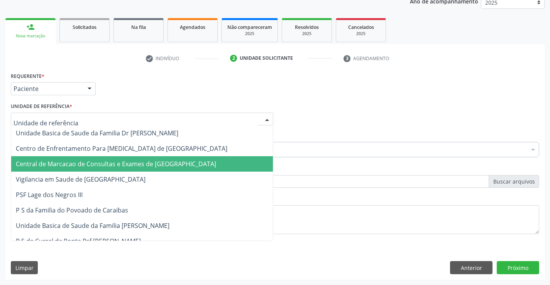
click at [102, 158] on span "Central de Marcacao de Consultas e Exames de [GEOGRAPHIC_DATA]" at bounding box center [142, 163] width 262 height 15
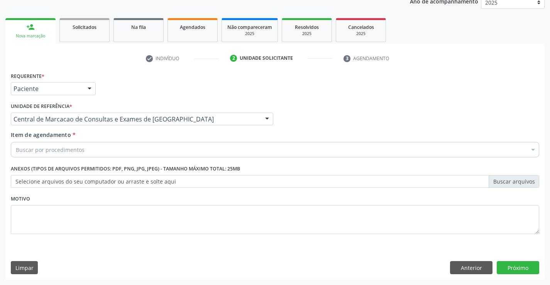
click at [122, 145] on div "Buscar por procedimentos" at bounding box center [275, 149] width 529 height 15
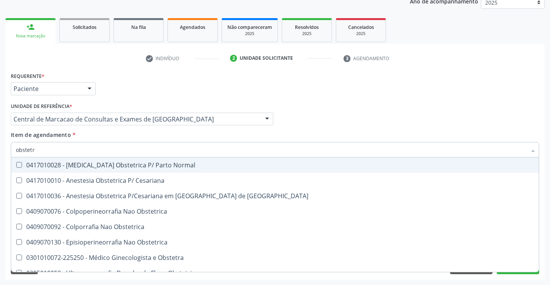
type input "obstetra"
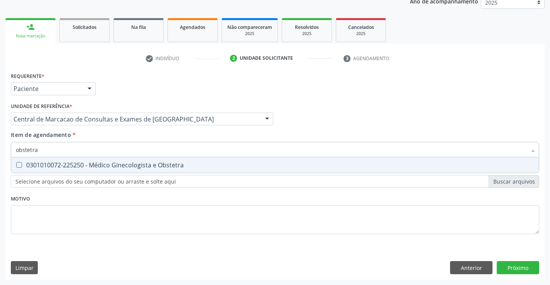
click at [126, 163] on div "0301010072-225250 - Médico Ginecologista e Obstetra" at bounding box center [275, 165] width 519 height 6
click at [119, 149] on input "obstetra" at bounding box center [271, 149] width 511 height 15
click at [105, 165] on div "0301010072-225250 - Médico Ginecologista e Obstetra" at bounding box center [275, 165] width 519 height 6
checkbox Obstetra "false"
click at [110, 154] on input "obstetra" at bounding box center [271, 149] width 511 height 15
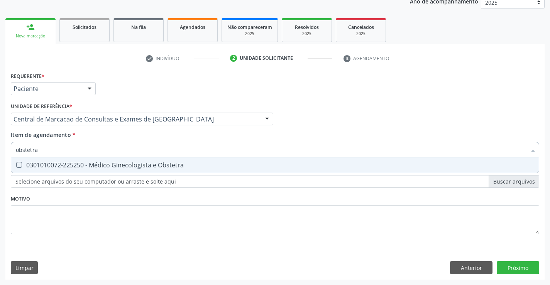
type input "obstetr"
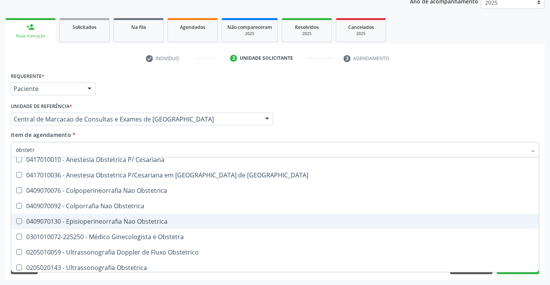
scroll to position [40, 0]
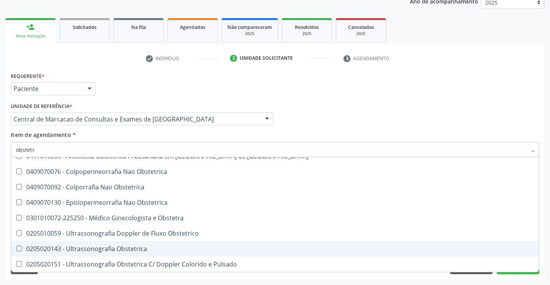
click at [97, 251] on div "0205020143 - Ultrassonografia Obstetrica" at bounding box center [275, 249] width 519 height 6
checkbox Obstetrica "true"
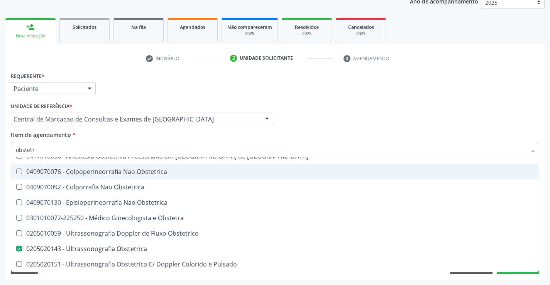
click at [334, 110] on div "Médico Solicitante Por favor, selecione a Unidade de Atendimento primeiro Nenhu…" at bounding box center [275, 116] width 533 height 30
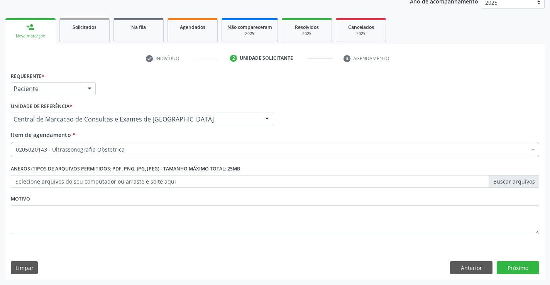
scroll to position [0, 0]
click at [506, 268] on button "Próximo" at bounding box center [518, 267] width 42 height 13
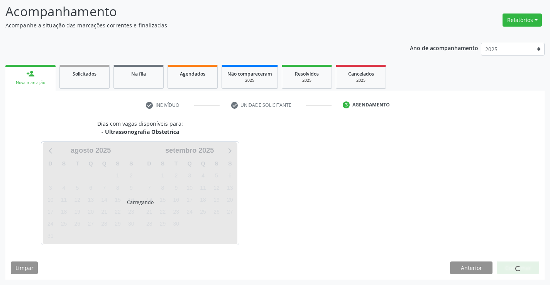
scroll to position [51, 0]
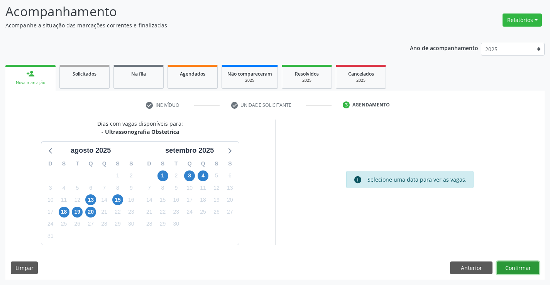
click at [507, 267] on button "Confirmar" at bounding box center [518, 268] width 42 height 13
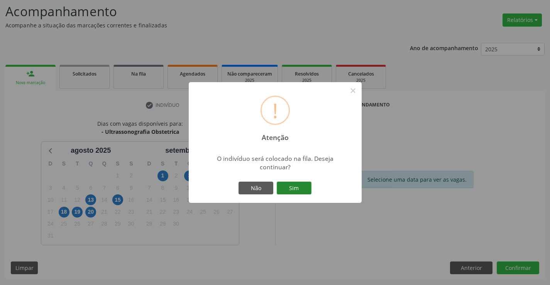
click at [290, 192] on button "Sim" at bounding box center [294, 188] width 35 height 13
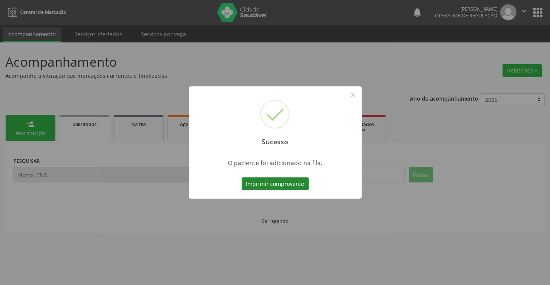
scroll to position [0, 0]
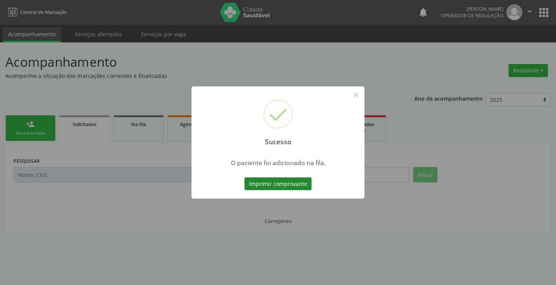
click at [294, 180] on button "Imprimir comprovante" at bounding box center [277, 184] width 67 height 13
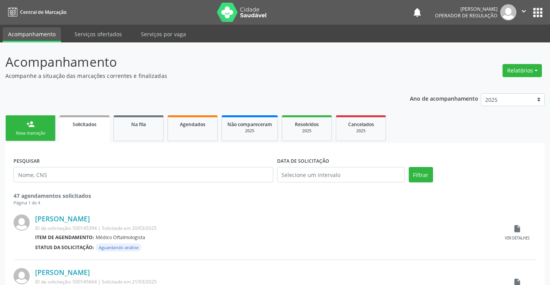
click at [37, 115] on link "person_add Nova marcação" at bounding box center [30, 128] width 50 height 26
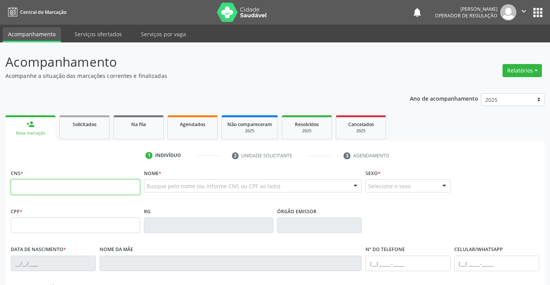
click at [32, 190] on input "text" at bounding box center [75, 187] width 129 height 15
type input "705 6024 7465 9811"
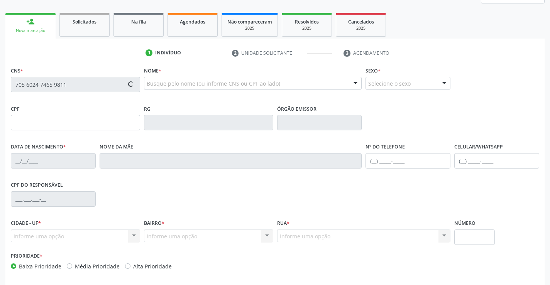
scroll to position [133, 0]
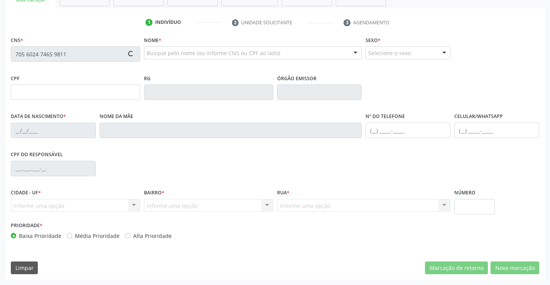
type input "12/07/1964"
type input "Maria do Prazeres da Cruz"
type input "(11) 99573-3354"
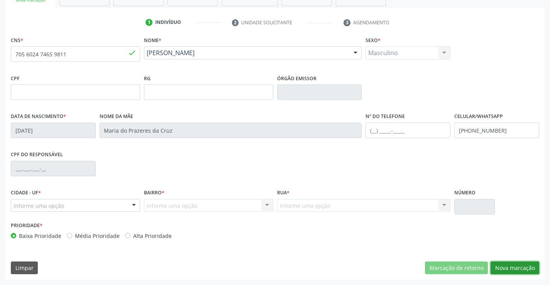
click at [510, 272] on button "Nova marcação" at bounding box center [515, 268] width 49 height 13
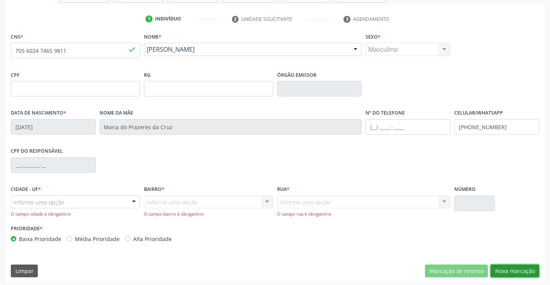
scroll to position [140, 0]
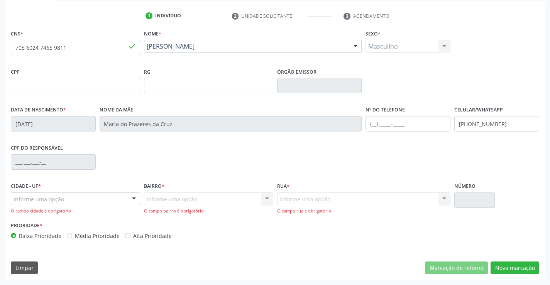
click at [129, 199] on div at bounding box center [134, 199] width 12 height 13
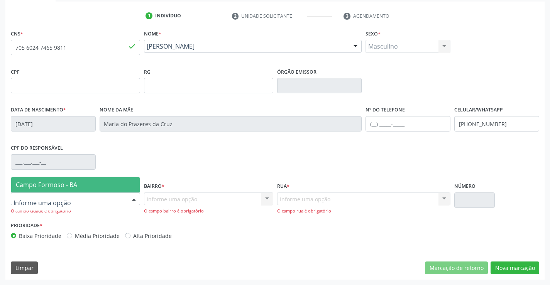
click at [131, 185] on span "Campo Formoso - BA" at bounding box center [75, 184] width 129 height 15
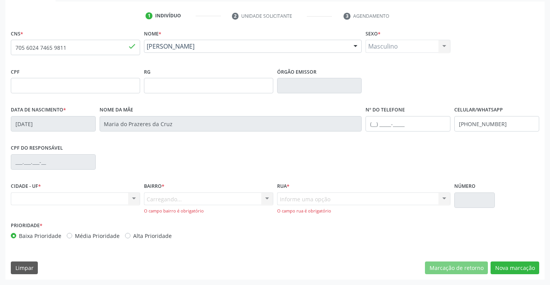
click at [248, 201] on div "Carregando... Nenhum resultado encontrado para: " " Nenhuma opção encontrada. D…" at bounding box center [208, 204] width 129 height 22
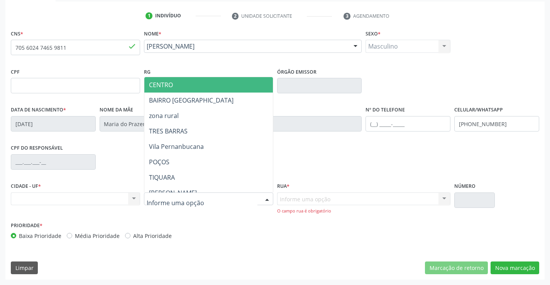
click at [271, 200] on div at bounding box center [267, 199] width 12 height 13
click at [207, 81] on span "CENTRO" at bounding box center [227, 84] width 167 height 15
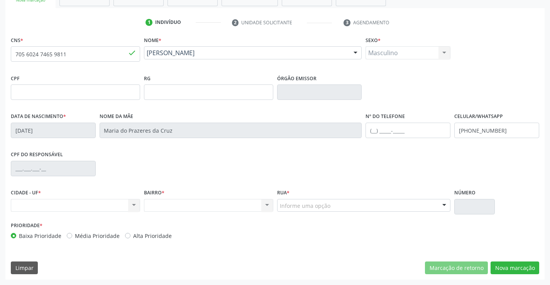
scroll to position [133, 0]
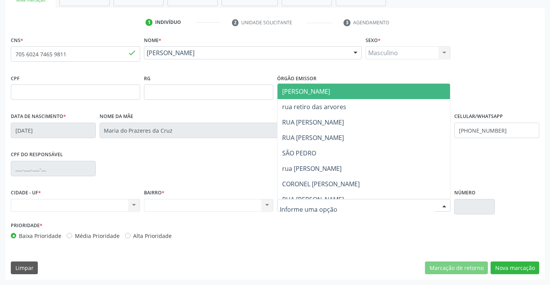
click at [443, 200] on div at bounding box center [445, 206] width 12 height 13
click at [349, 88] on span "JUCA MARQUES" at bounding box center [371, 91] width 186 height 15
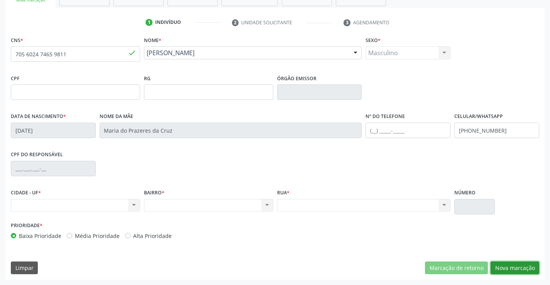
click at [523, 273] on button "Nova marcação" at bounding box center [515, 268] width 49 height 13
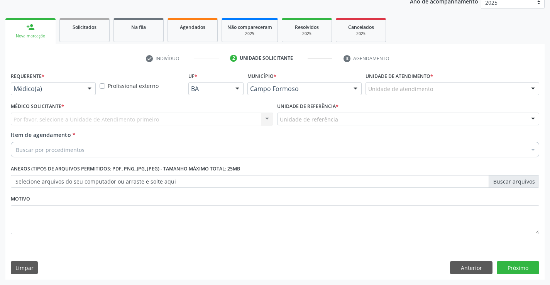
scroll to position [97, 0]
click at [84, 87] on div at bounding box center [90, 89] width 12 height 13
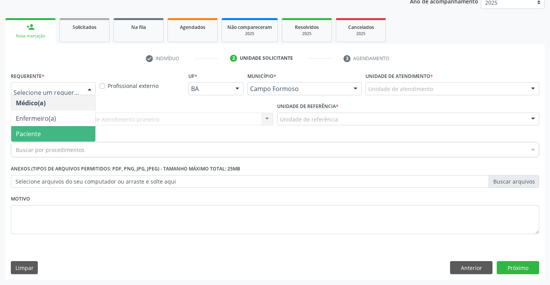
click at [61, 135] on span "Paciente" at bounding box center [53, 133] width 84 height 15
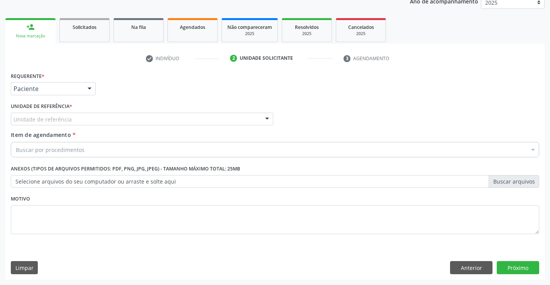
click at [106, 116] on div "Unidade de referência" at bounding box center [142, 119] width 263 height 13
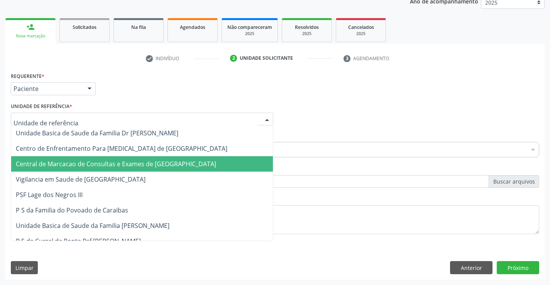
click at [112, 166] on span "Central de Marcacao de Consultas e Exames de [GEOGRAPHIC_DATA]" at bounding box center [116, 164] width 200 height 8
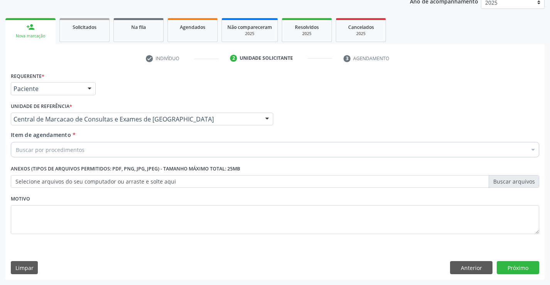
click at [116, 156] on div "Buscar por procedimentos" at bounding box center [275, 149] width 529 height 15
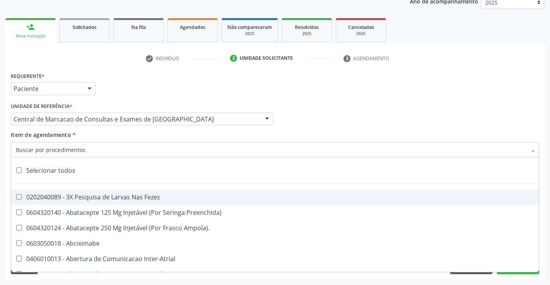
click at [119, 149] on input "Item de agendamento *" at bounding box center [271, 149] width 511 height 15
click at [119, 140] on div "Item de agendamento * Selecionar todos 0202040089 - 3X Pesquisa de Larvas Nas F…" at bounding box center [275, 143] width 529 height 24
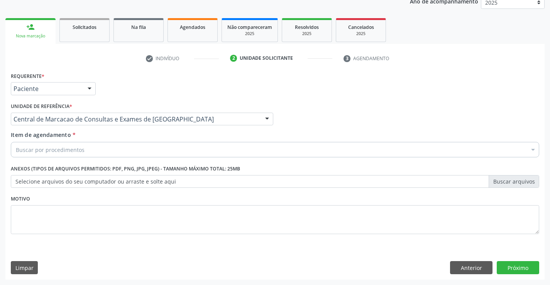
click at [93, 154] on div "Buscar por procedimentos" at bounding box center [275, 149] width 529 height 15
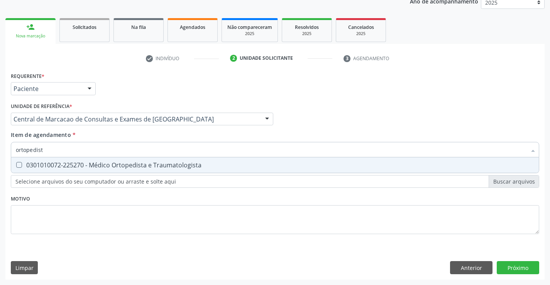
type input "ortopedista"
click at [95, 166] on div "0301010072-225270 - Médico Ortopedista e Traumatologista" at bounding box center [275, 165] width 519 height 6
checkbox Traumatologista "true"
click at [516, 270] on div "Requerente * Paciente Médico(a) Enfermeiro(a) Paciente Nenhum resultado encontr…" at bounding box center [274, 175] width 539 height 210
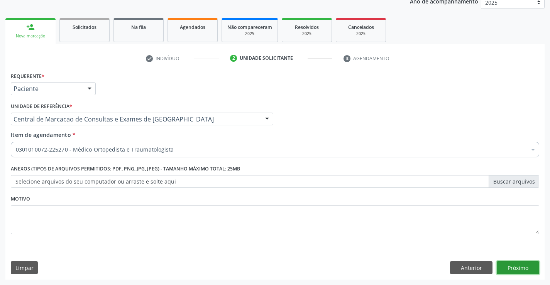
click at [533, 270] on button "Próximo" at bounding box center [518, 267] width 42 height 13
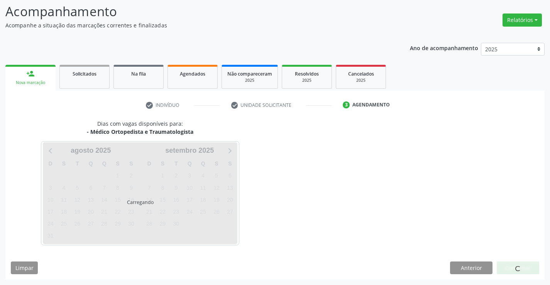
scroll to position [51, 0]
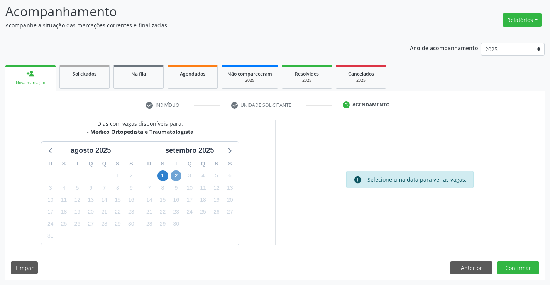
click at [172, 175] on span "2" at bounding box center [176, 176] width 11 height 11
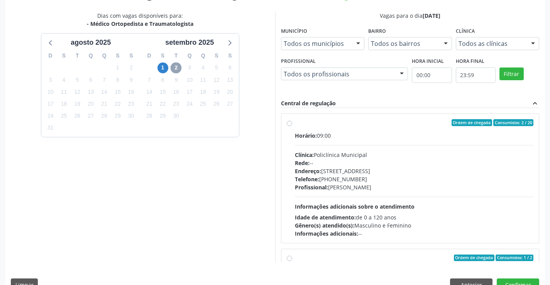
scroll to position [166, 0]
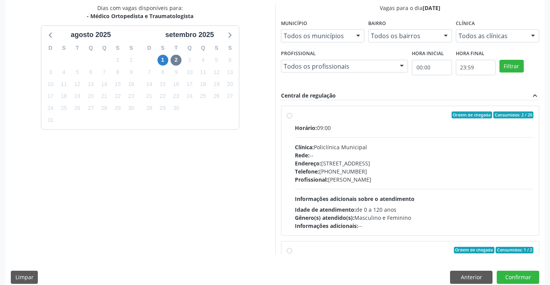
click at [346, 181] on div "Profissional: Ramon Oliveira Soares" at bounding box center [414, 180] width 239 height 8
click at [292, 119] on input "Ordem de chegada Consumidos: 2 / 20 Horário: 09:00 Clínica: Policlínica Municip…" at bounding box center [289, 115] width 5 height 7
radio input "true"
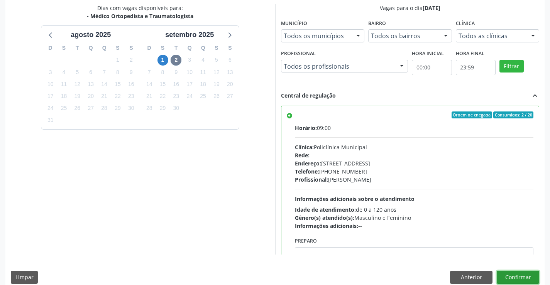
click at [528, 280] on button "Confirmar" at bounding box center [518, 277] width 42 height 13
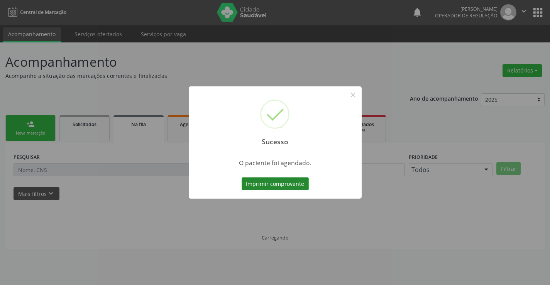
scroll to position [0, 0]
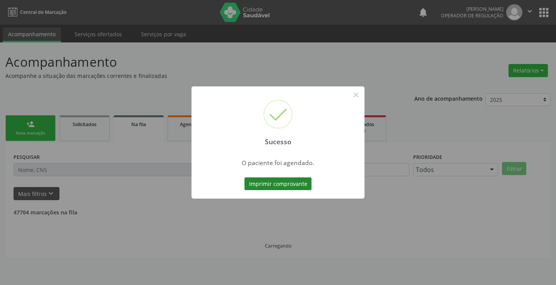
click at [293, 183] on button "Imprimir comprovante" at bounding box center [277, 184] width 67 height 13
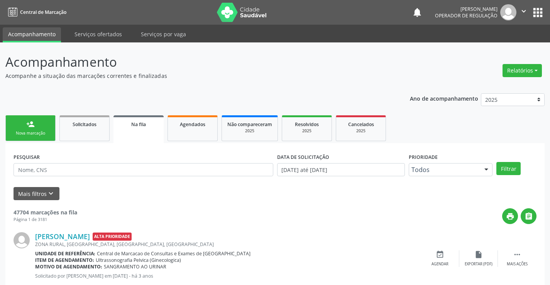
click at [25, 140] on link "person_add Nova marcação" at bounding box center [30, 128] width 50 height 26
click at [31, 120] on div "person_add" at bounding box center [30, 124] width 8 height 8
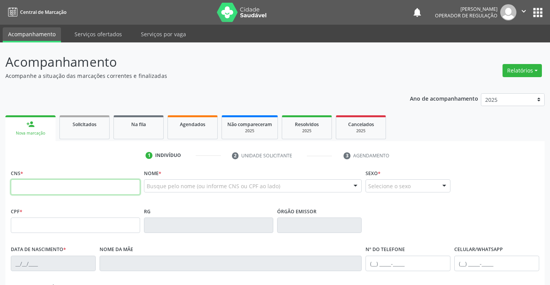
click at [43, 189] on input "text" at bounding box center [75, 187] width 129 height 15
click at [47, 190] on input "text" at bounding box center [75, 187] width 129 height 15
type input "700 6084 2137 0366"
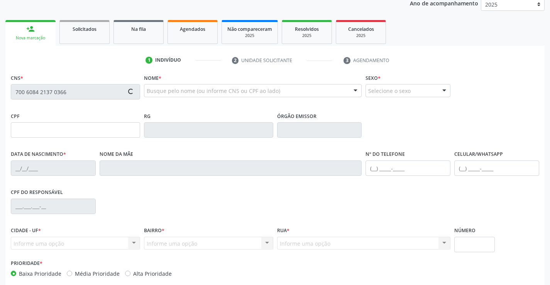
type input "2303028663"
type input "21/06/2003"
type input "080.796.465-46"
type input "S/N"
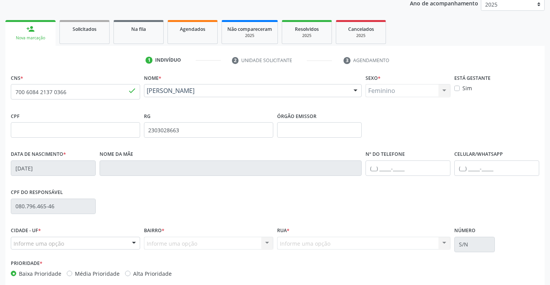
scroll to position [116, 0]
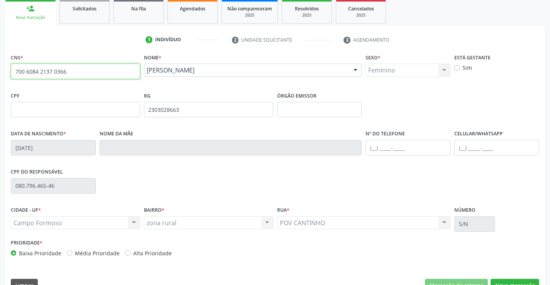
click at [97, 73] on input "700 6084 2137 0366" at bounding box center [75, 71] width 129 height 15
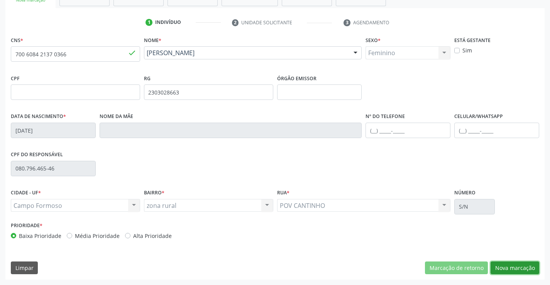
click at [518, 269] on button "Nova marcação" at bounding box center [515, 268] width 49 height 13
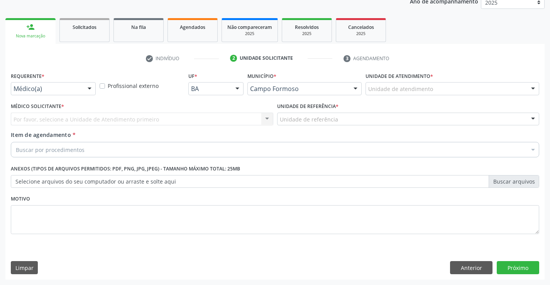
scroll to position [97, 0]
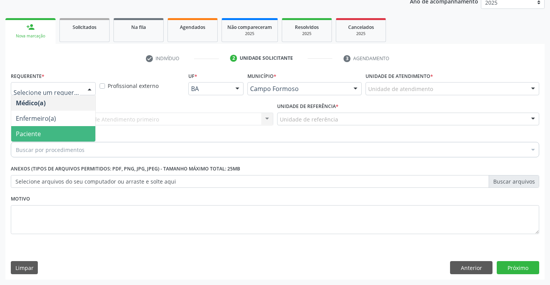
click at [50, 127] on span "Paciente" at bounding box center [53, 133] width 84 height 15
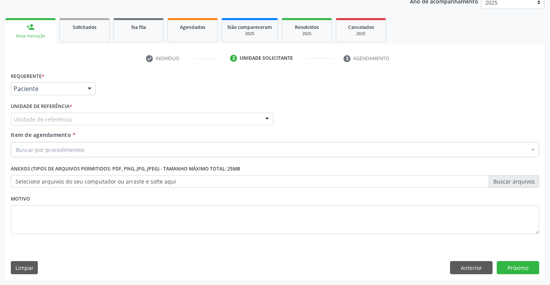
click at [95, 118] on div "Unidade de referência" at bounding box center [142, 119] width 263 height 13
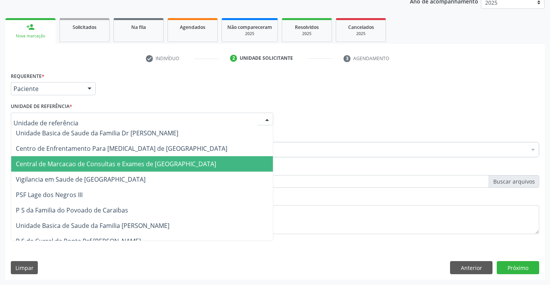
click at [95, 157] on span "Central de Marcacao de Consultas e Exames de [GEOGRAPHIC_DATA]" at bounding box center [142, 163] width 262 height 15
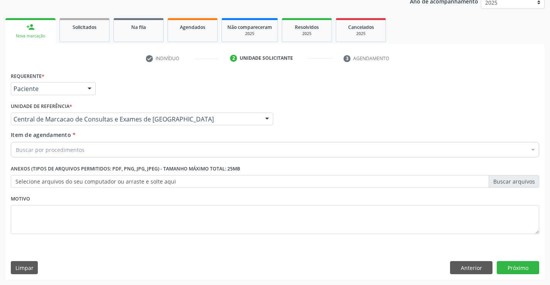
click at [107, 147] on div "Buscar por procedimentos" at bounding box center [275, 149] width 529 height 15
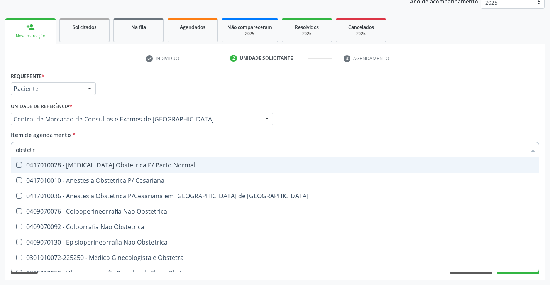
type input "obstetra"
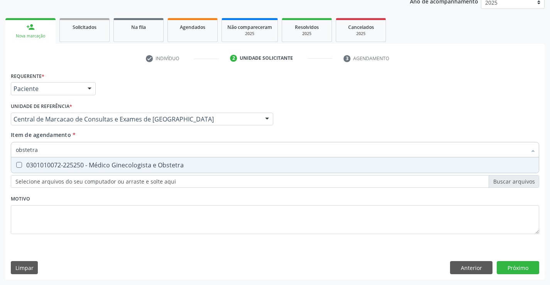
click at [167, 166] on div "0301010072-225250 - Médico Ginecologista e Obstetra" at bounding box center [275, 165] width 519 height 6
checkbox Obstetra "true"
click at [523, 267] on div "Requerente * Paciente Médico(a) Enfermeiro(a) Paciente Nenhum resultado encontr…" at bounding box center [274, 175] width 539 height 210
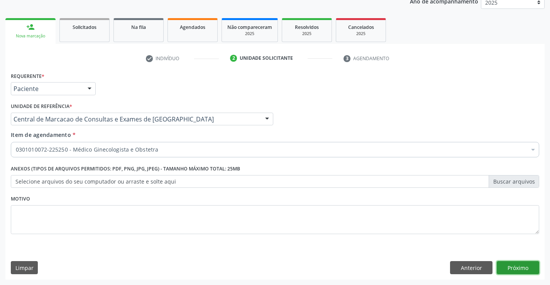
click at [527, 268] on button "Próximo" at bounding box center [518, 267] width 42 height 13
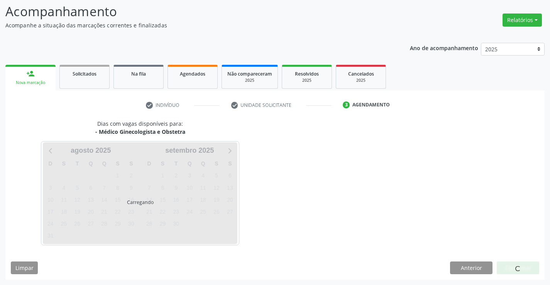
scroll to position [51, 0]
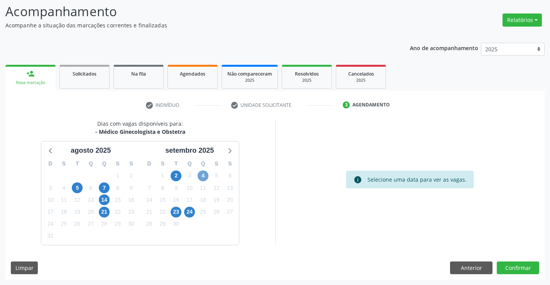
click at [202, 178] on span "4" at bounding box center [203, 176] width 11 height 11
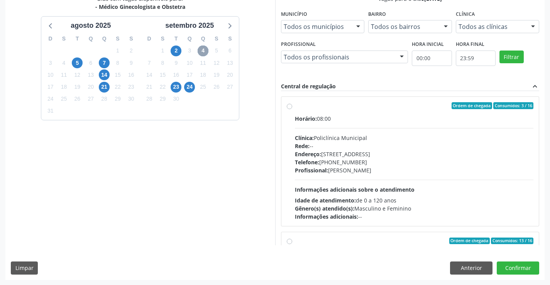
scroll to position [176, 0]
click at [357, 192] on span "Informações adicionais sobre o atendimento" at bounding box center [355, 189] width 120 height 7
click at [292, 109] on input "Ordem de chegada Consumidos: 3 / 16 Horário: 08:00 Clínica: Policlínica Municip…" at bounding box center [289, 105] width 5 height 7
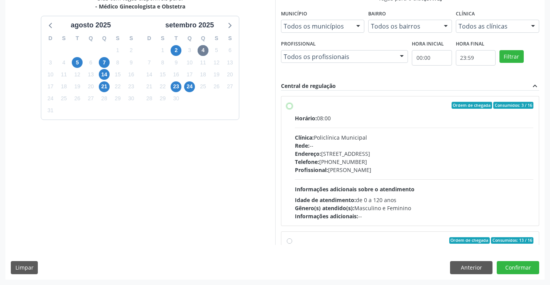
radio input "true"
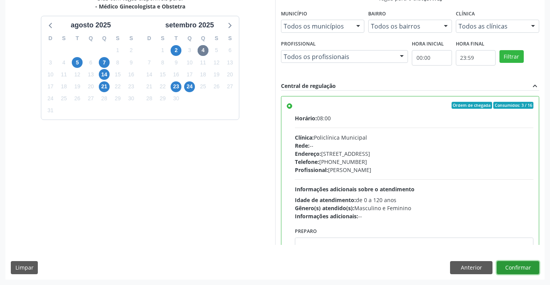
click at [525, 265] on button "Confirmar" at bounding box center [518, 267] width 42 height 13
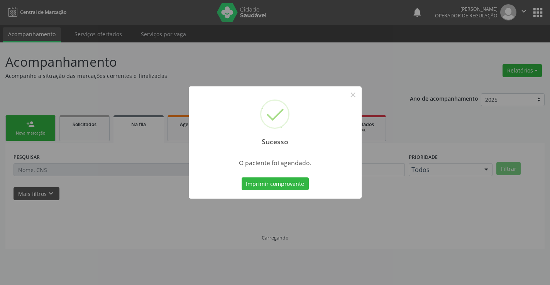
scroll to position [0, 0]
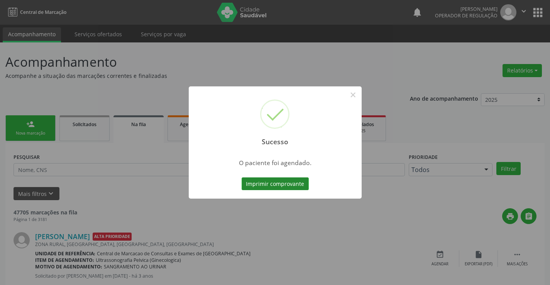
click at [293, 189] on button "Imprimir comprovante" at bounding box center [275, 184] width 67 height 13
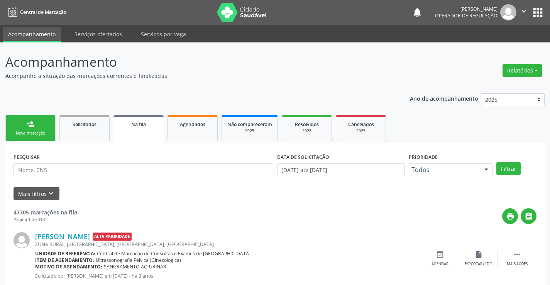
click at [30, 114] on ul "person_add Nova marcação Solicitados Na fila Agendados Não compareceram 2025 Re…" at bounding box center [274, 129] width 539 height 30
click at [44, 124] on link "person_add Nova marcação" at bounding box center [30, 128] width 50 height 26
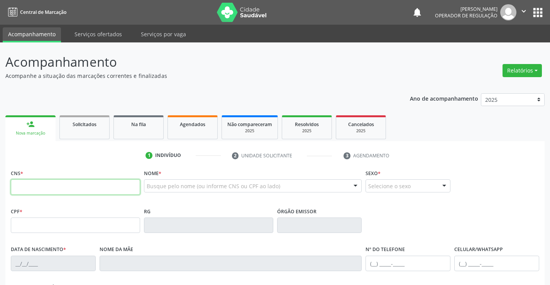
click at [45, 187] on input "text" at bounding box center [75, 187] width 129 height 15
paste input "700 6084 2137 0366"
type input "700 6084 2137 0366"
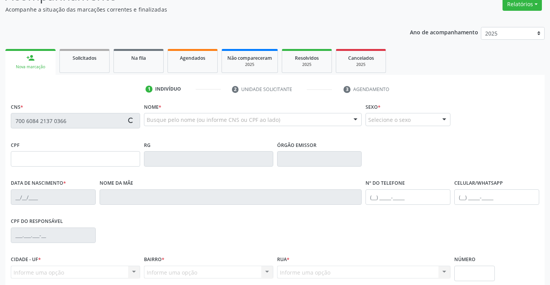
scroll to position [116, 0]
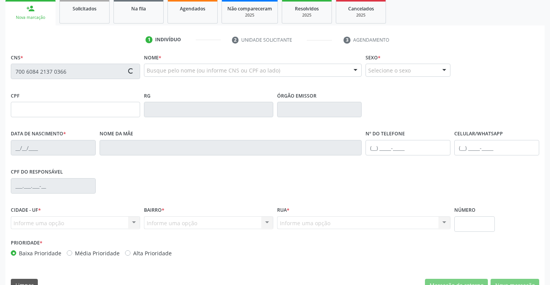
type input "2303028663"
type input "21/06/2003"
type input "080.796.465-46"
type input "S/N"
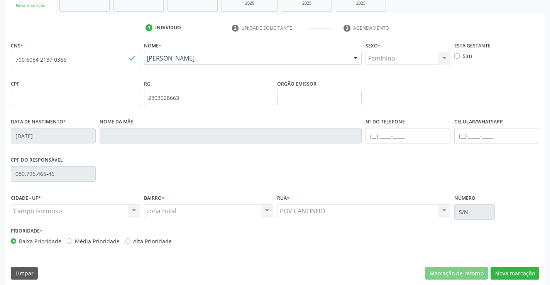
scroll to position [133, 0]
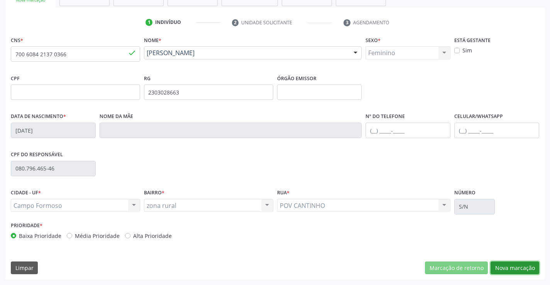
click at [507, 275] on button "Nova marcação" at bounding box center [515, 268] width 49 height 13
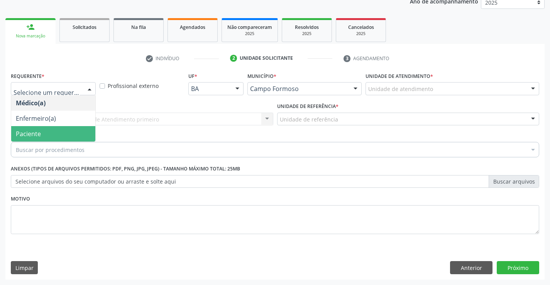
click at [52, 137] on span "Paciente" at bounding box center [53, 133] width 84 height 15
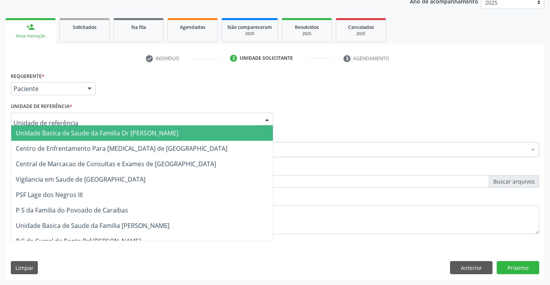
click at [96, 122] on div at bounding box center [142, 119] width 263 height 13
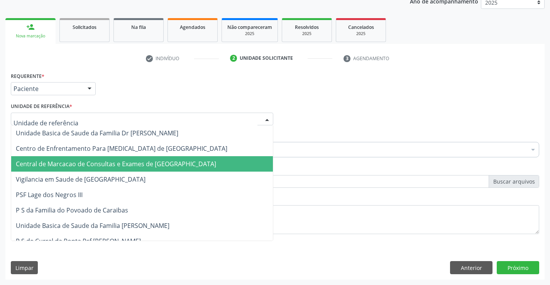
click at [85, 165] on span "Central de Marcacao de Consultas e Exames de [GEOGRAPHIC_DATA]" at bounding box center [116, 164] width 200 height 8
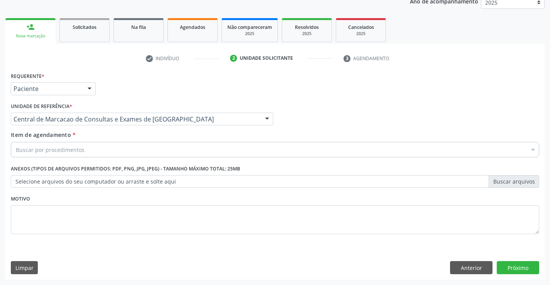
click at [99, 147] on div "Buscar por procedimentos" at bounding box center [275, 149] width 529 height 15
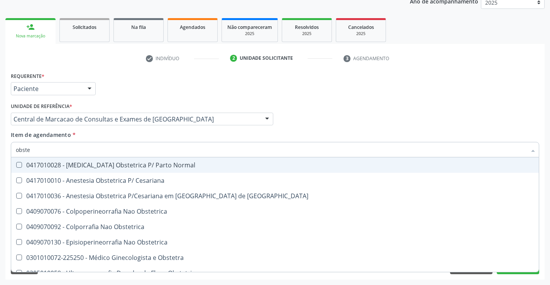
type input "obstet"
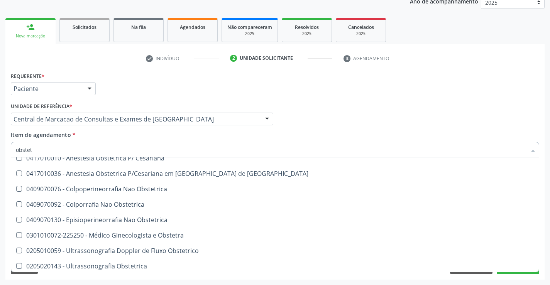
scroll to position [40, 0]
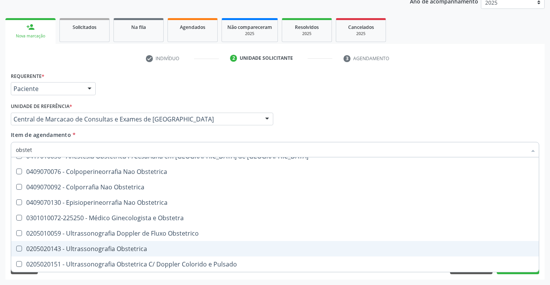
click at [125, 250] on div "0205020143 - Ultrassonografia Obstetrica" at bounding box center [275, 249] width 519 height 6
checkbox Obstetrica "true"
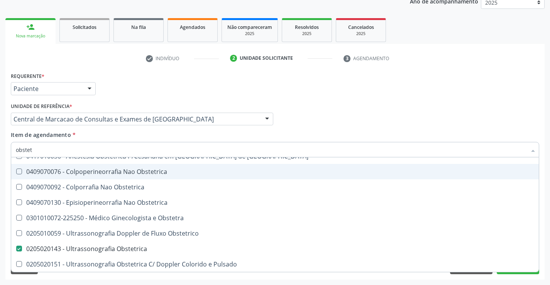
click at [327, 82] on div "Requerente * Paciente Médico(a) Enfermeiro(a) Paciente Nenhum resultado encontr…" at bounding box center [275, 85] width 533 height 30
checkbox Cesariana "true"
checkbox Obstetrica "false"
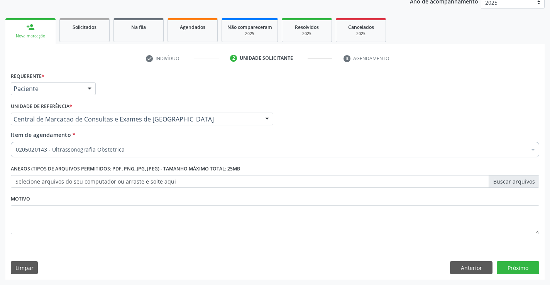
scroll to position [0, 0]
click at [504, 270] on button "Próximo" at bounding box center [518, 267] width 42 height 13
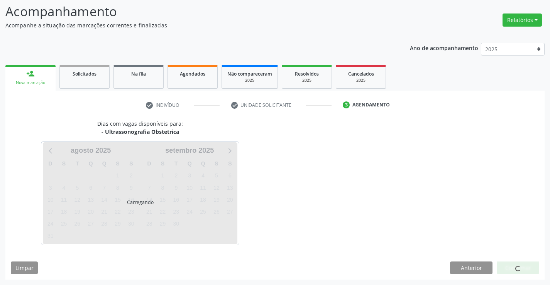
scroll to position [51, 0]
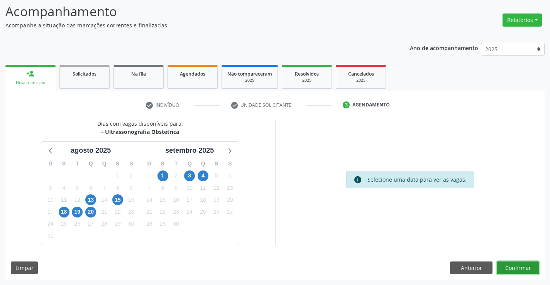
click at [521, 265] on button "Confirmar" at bounding box center [518, 268] width 42 height 13
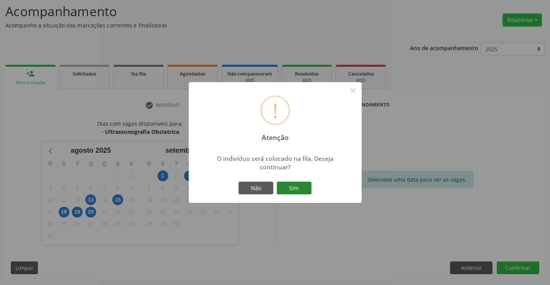
click at [304, 191] on button "Sim" at bounding box center [294, 188] width 35 height 13
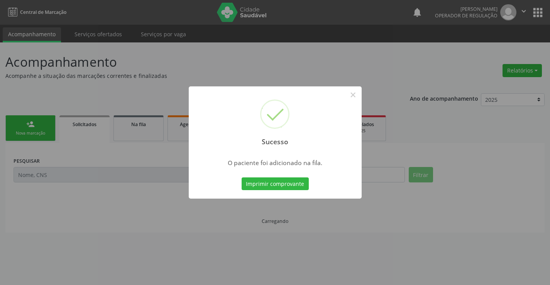
scroll to position [0, 0]
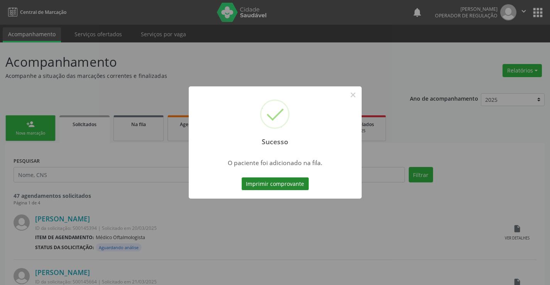
click at [293, 186] on button "Imprimir comprovante" at bounding box center [275, 184] width 67 height 13
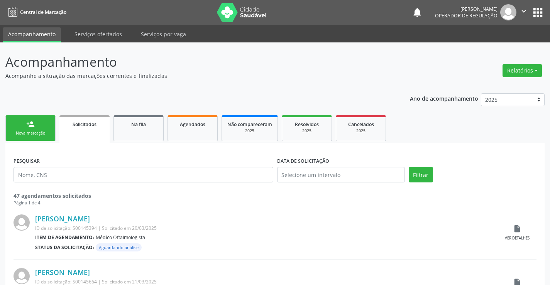
click at [34, 131] on div "Nova marcação" at bounding box center [30, 134] width 39 height 6
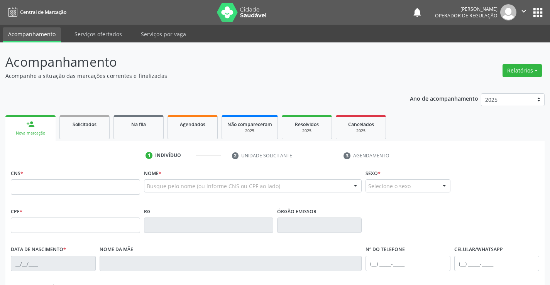
click at [30, 196] on fieldset "CNS *" at bounding box center [75, 184] width 129 height 33
click at [38, 189] on input "text" at bounding box center [75, 187] width 129 height 15
type input "700 4064 5700 3649"
type input "0863968546"
type input "SSPBA"
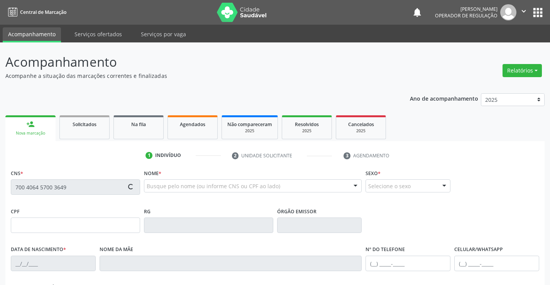
type input "22/02/1978"
type input "(74) 99124-8791"
type input "S/N"
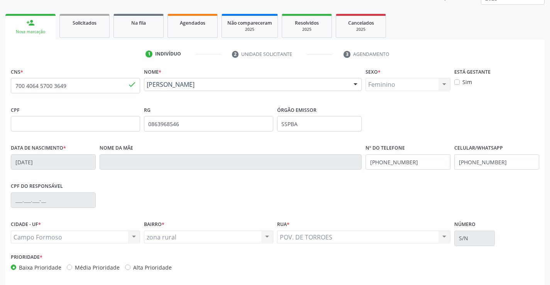
scroll to position [133, 0]
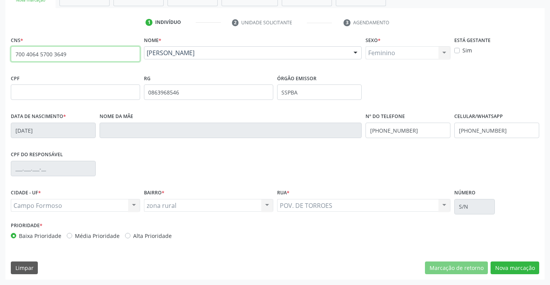
click at [87, 53] on input "700 4064 5700 3649" at bounding box center [75, 53] width 129 height 15
click at [495, 265] on button "Nova marcação" at bounding box center [515, 268] width 49 height 13
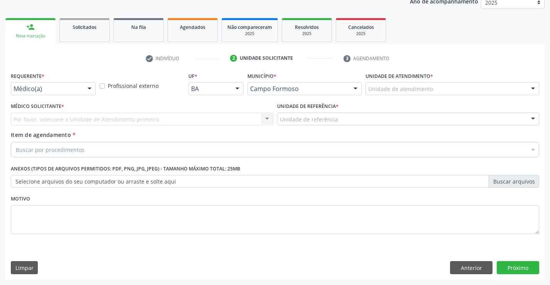
scroll to position [97, 0]
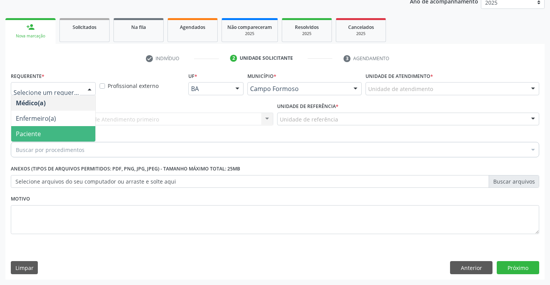
click at [60, 130] on span "Paciente" at bounding box center [53, 133] width 84 height 15
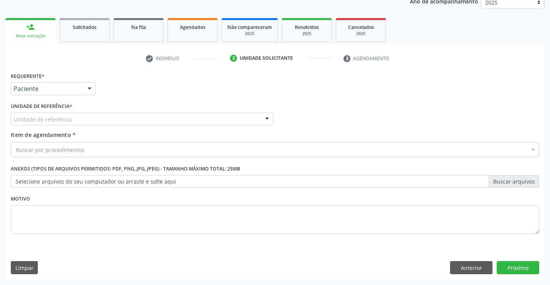
click at [102, 117] on div "Unidade de referência" at bounding box center [142, 119] width 263 height 13
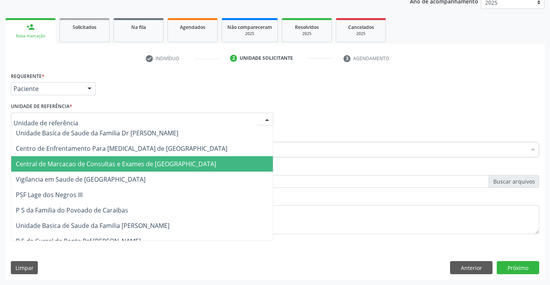
click at [116, 166] on span "Central de Marcacao de Consultas e Exames de [GEOGRAPHIC_DATA]" at bounding box center [116, 164] width 200 height 8
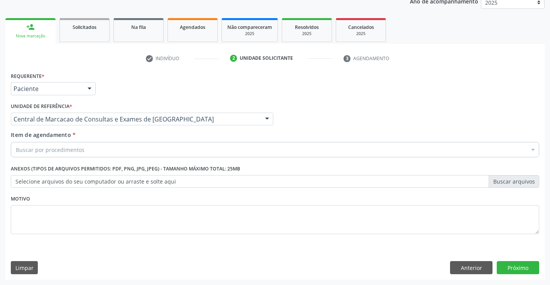
click at [126, 148] on div "Buscar por procedimentos" at bounding box center [275, 149] width 529 height 15
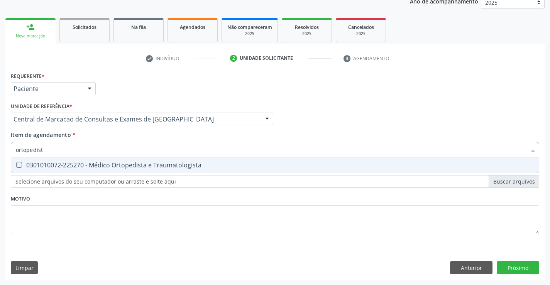
type input "ortopedista"
click at [111, 164] on div "0301010072-225270 - Médico Ortopedista e Traumatologista" at bounding box center [275, 165] width 519 height 6
checkbox Traumatologista "true"
click at [526, 267] on div "Requerente * Paciente Médico(a) Enfermeiro(a) Paciente Nenhum resultado encontr…" at bounding box center [274, 175] width 539 height 210
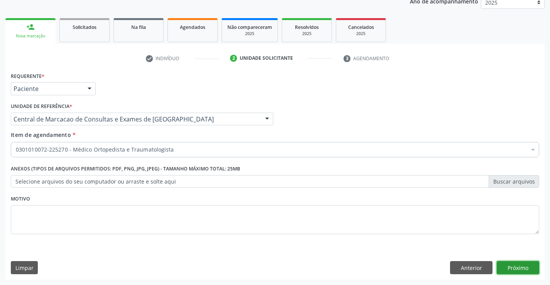
click at [527, 265] on button "Próximo" at bounding box center [518, 267] width 42 height 13
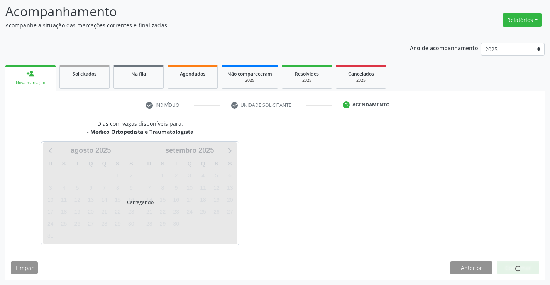
scroll to position [51, 0]
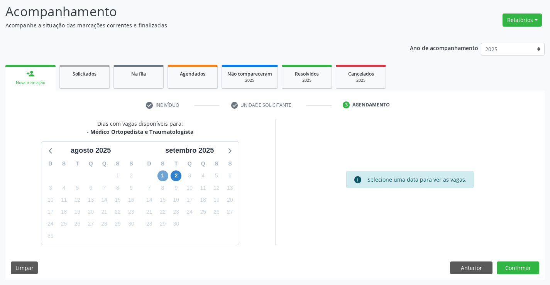
click at [164, 175] on span "1" at bounding box center [163, 176] width 11 height 11
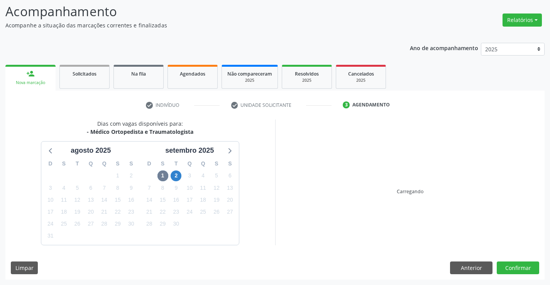
click at [182, 172] on div "2" at bounding box center [177, 176] width 14 height 12
click at [177, 177] on span "2" at bounding box center [176, 176] width 11 height 11
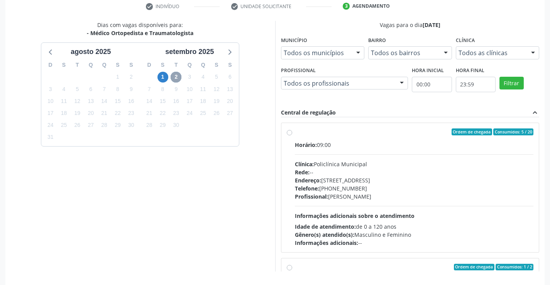
scroll to position [176, 0]
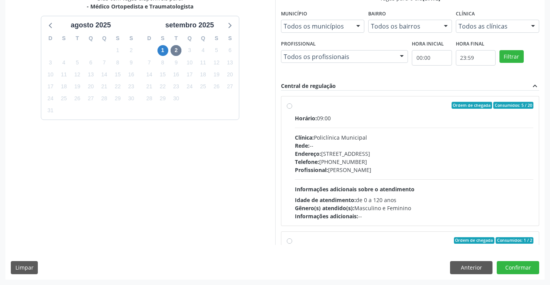
click at [308, 143] on span "Rede:" at bounding box center [302, 145] width 15 height 7
click at [292, 109] on input "Ordem de chegada Consumidos: 5 / 20 Horário: 09:00 Clínica: Policlínica Municip…" at bounding box center [289, 105] width 5 height 7
radio input "true"
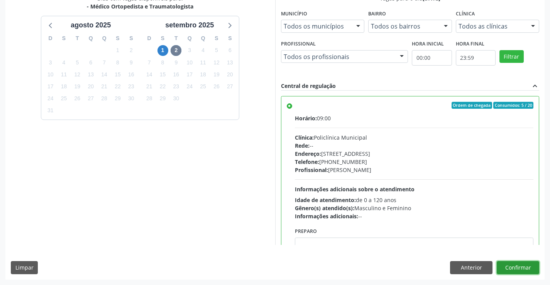
click at [509, 264] on button "Confirmar" at bounding box center [518, 267] width 42 height 13
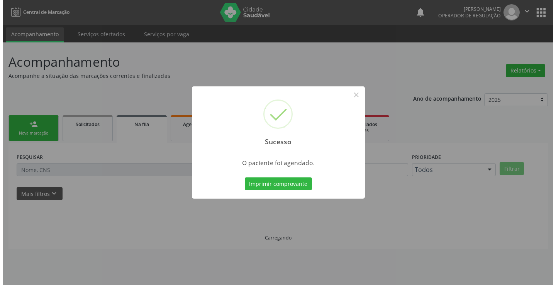
scroll to position [0, 0]
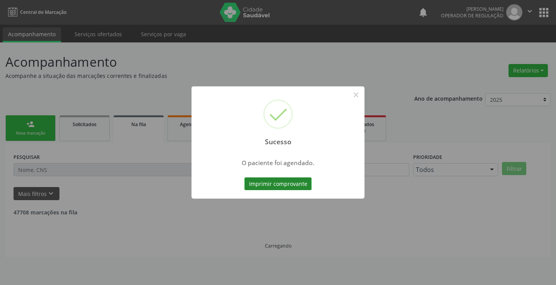
click at [278, 183] on button "Imprimir comprovante" at bounding box center [277, 184] width 67 height 13
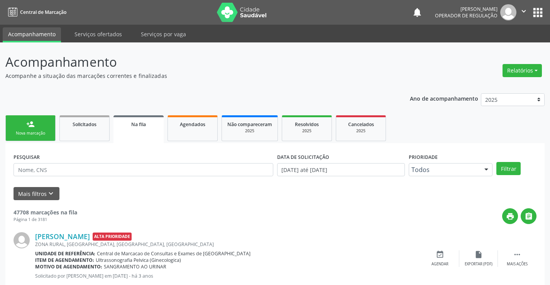
click at [46, 127] on link "person_add Nova marcação" at bounding box center [30, 128] width 50 height 26
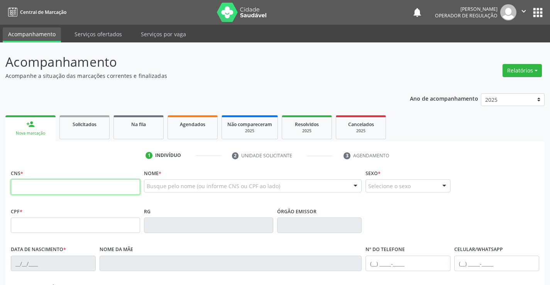
click at [61, 188] on input "text" at bounding box center [75, 187] width 129 height 15
paste input "700 4064 5700 3649"
type input "700 4064 5700 3649"
type input "0863968546"
type input "SSPBA"
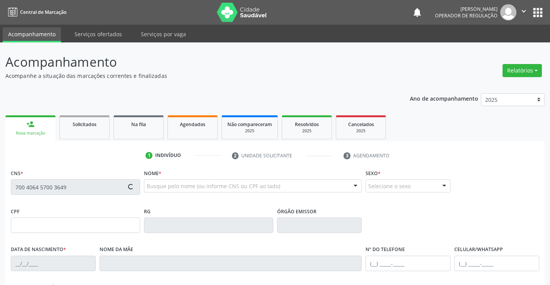
type input "22/02/1978"
type input "(74) 99124-8791"
type input "005.428.645-09"
type input "S/N"
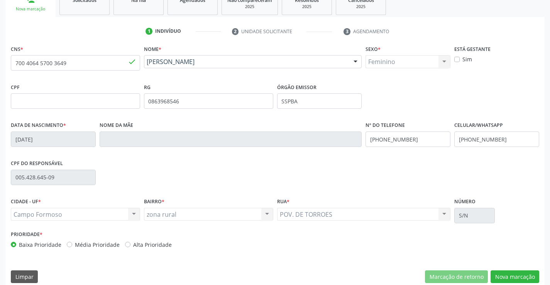
scroll to position [133, 0]
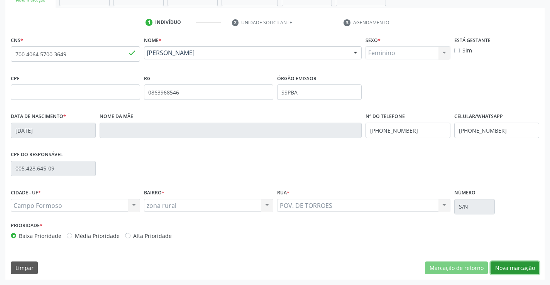
click at [525, 270] on button "Nova marcação" at bounding box center [515, 268] width 49 height 13
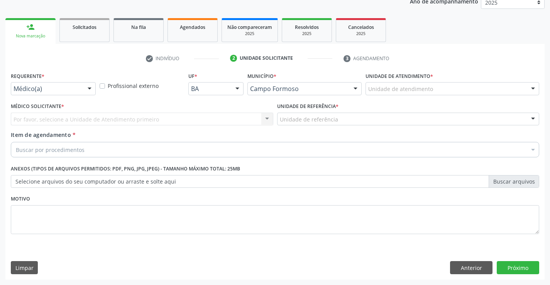
scroll to position [97, 0]
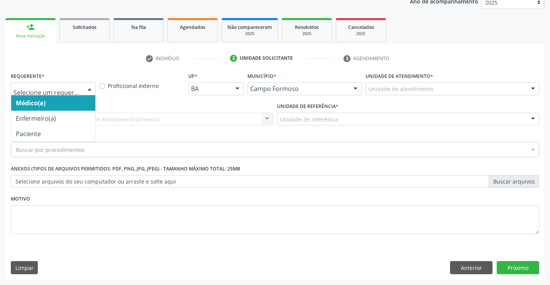
click at [84, 89] on div at bounding box center [90, 89] width 12 height 13
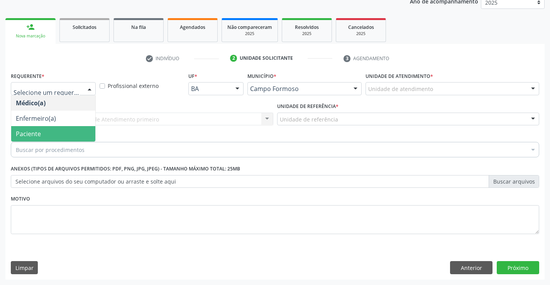
click at [49, 129] on span "Paciente" at bounding box center [53, 133] width 84 height 15
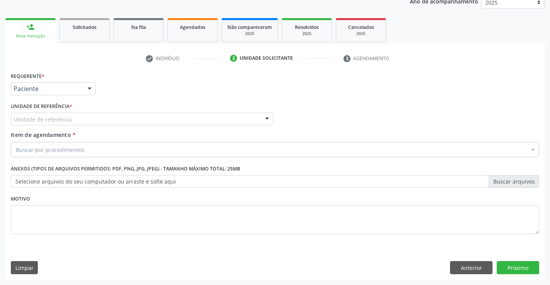
click at [81, 117] on div "Unidade de referência" at bounding box center [142, 119] width 263 height 13
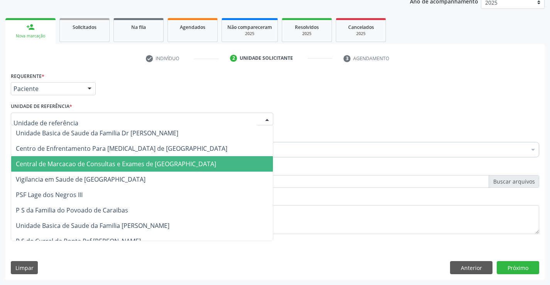
click at [80, 156] on span "Central de Marcacao de Consultas e Exames de [GEOGRAPHIC_DATA]" at bounding box center [142, 163] width 262 height 15
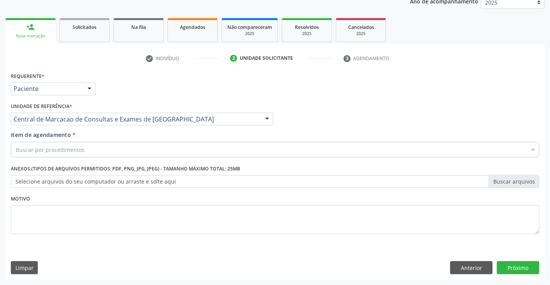
click at [91, 141] on div "Item de agendamento * Buscar por procedimentos Selecionar todos 0202040089 - 3X…" at bounding box center [275, 143] width 529 height 24
click at [86, 148] on div "Buscar por procedimentos" at bounding box center [275, 149] width 529 height 15
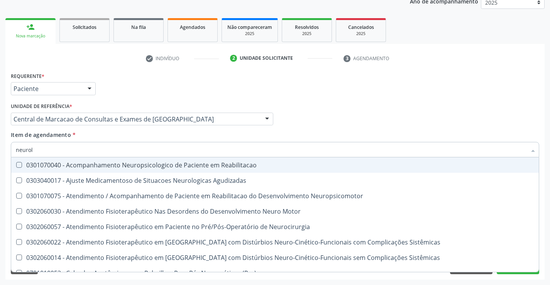
type input "neurolo"
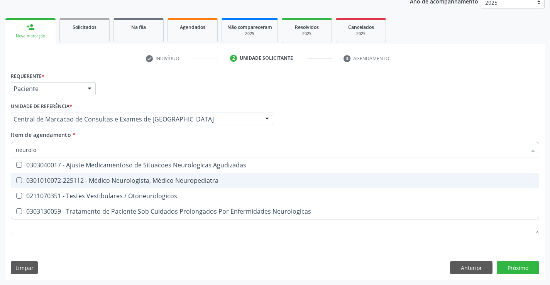
click at [100, 178] on div "0301010072-225112 - Médico Neurologista, Médico Neuropediatra" at bounding box center [275, 181] width 519 height 6
checkbox Neuropediatra "true"
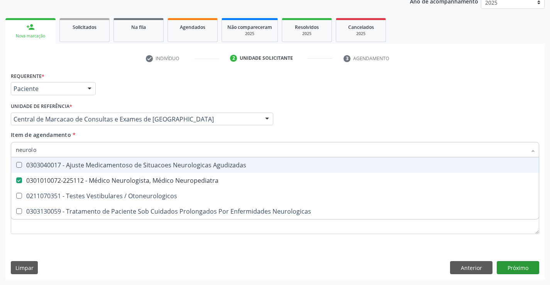
click at [339, 114] on div "Médico Solicitante Por favor, selecione a Unidade de Atendimento primeiro Nenhu…" at bounding box center [275, 116] width 533 height 30
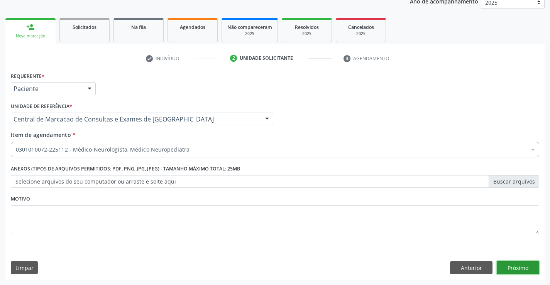
click at [511, 272] on button "Próximo" at bounding box center [518, 267] width 42 height 13
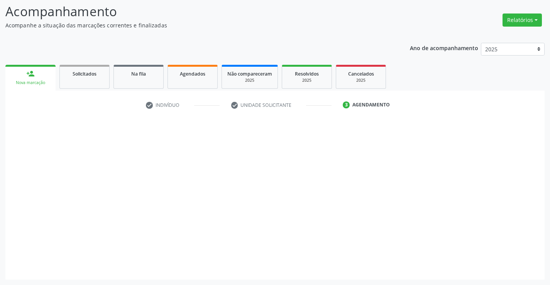
scroll to position [51, 0]
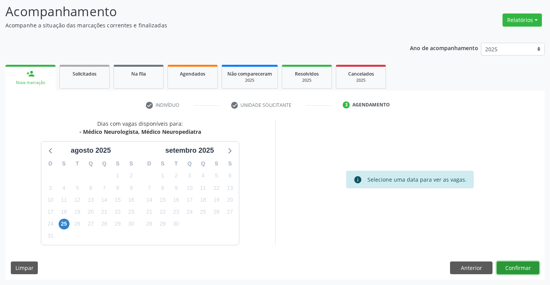
click at [516, 269] on button "Confirmar" at bounding box center [518, 268] width 42 height 13
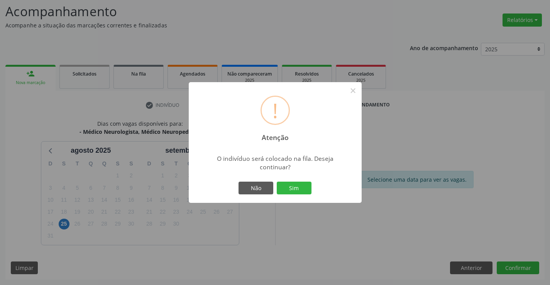
click at [294, 199] on div "! Atenção × O indivíduo será colocado na fila. Deseja continuar? Não Sim" at bounding box center [275, 142] width 173 height 121
click at [299, 187] on button "Sim" at bounding box center [294, 188] width 35 height 13
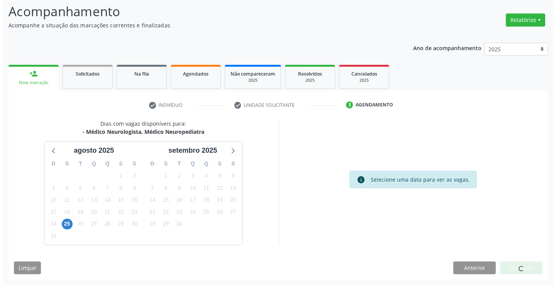
scroll to position [0, 0]
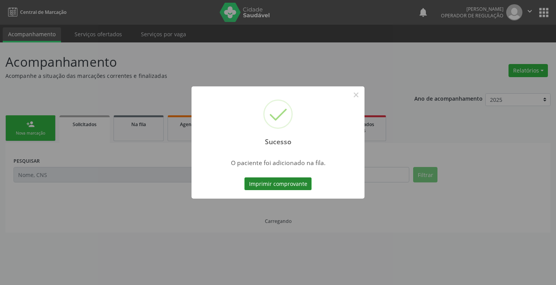
click at [284, 183] on button "Imprimir comprovante" at bounding box center [277, 184] width 67 height 13
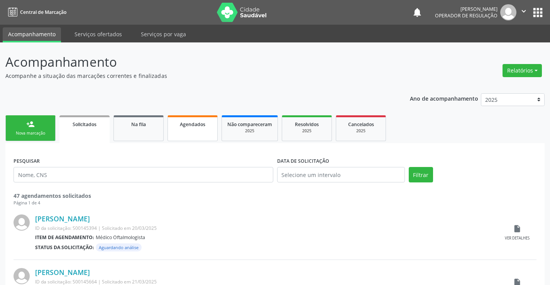
click at [197, 125] on span "Agendados" at bounding box center [192, 124] width 25 height 7
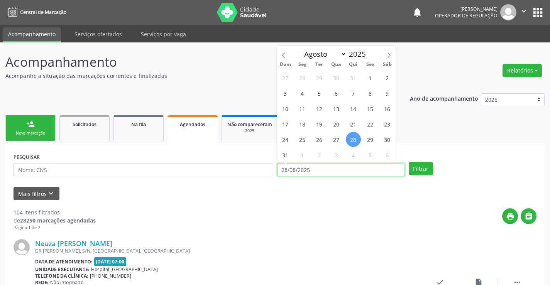
click at [319, 172] on input "28/08/2025" at bounding box center [341, 169] width 128 height 13
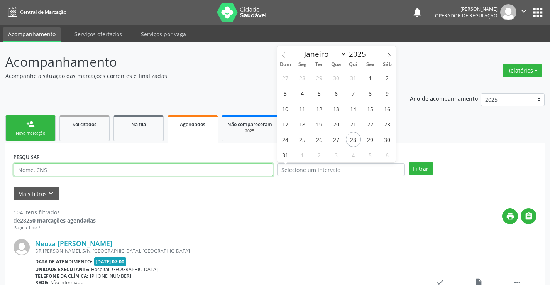
click at [219, 171] on input "text" at bounding box center [144, 169] width 260 height 13
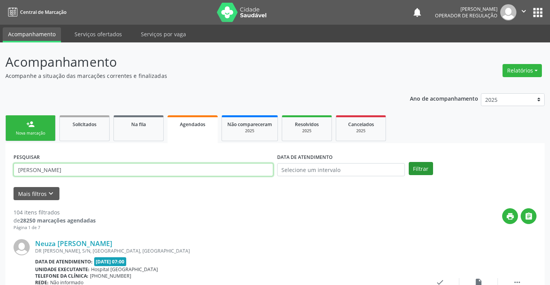
type input "maria alice sousa"
click at [426, 168] on button "Filtrar" at bounding box center [421, 168] width 24 height 13
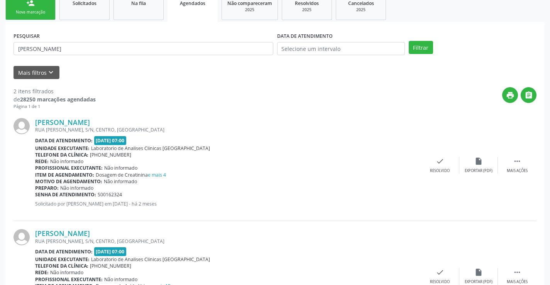
scroll to position [182, 0]
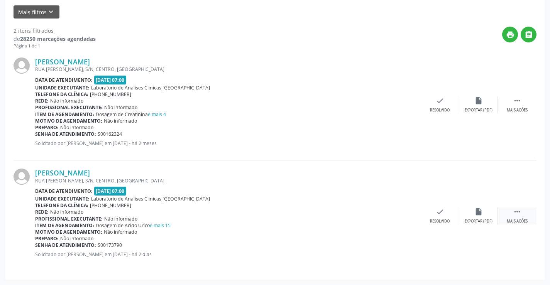
click at [517, 211] on icon "" at bounding box center [517, 212] width 8 height 8
click at [362, 213] on icon "print" at bounding box center [363, 212] width 8 height 8
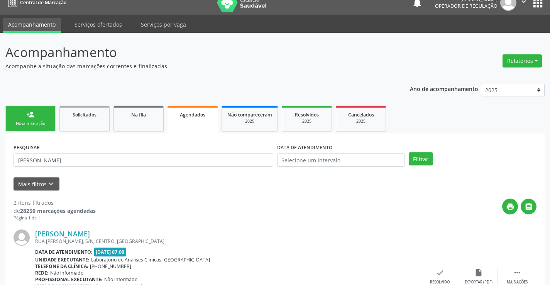
scroll to position [0, 0]
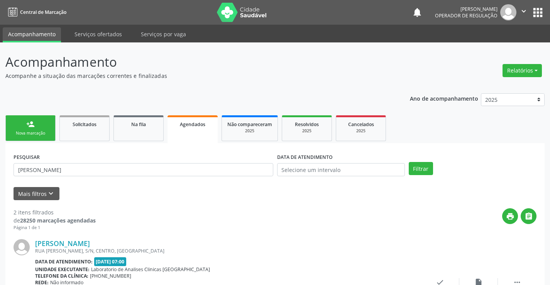
click at [523, 8] on icon "" at bounding box center [524, 11] width 8 height 8
click at [504, 51] on link "Sair" at bounding box center [504, 47] width 53 height 11
